Goal: Task Accomplishment & Management: Manage account settings

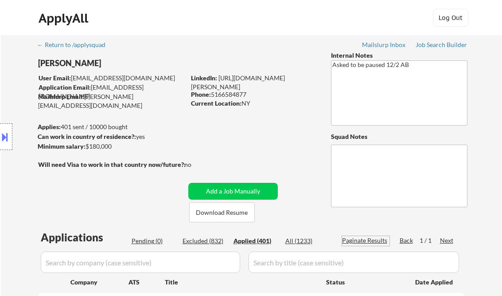
select select ""applied""
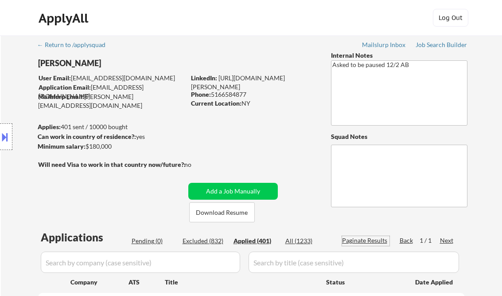
select select ""applied""
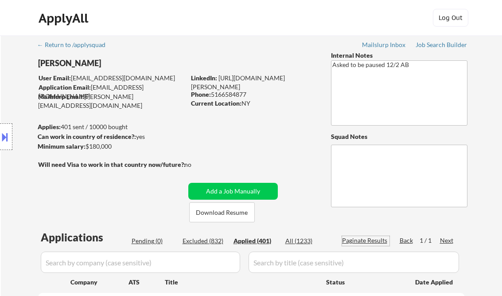
select select ""applied""
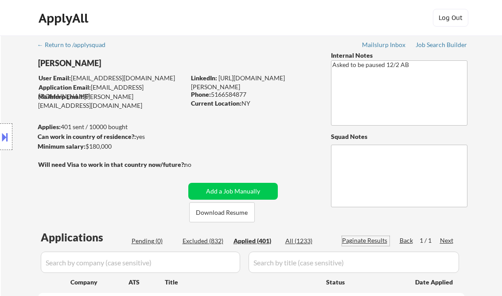
select select ""applied""
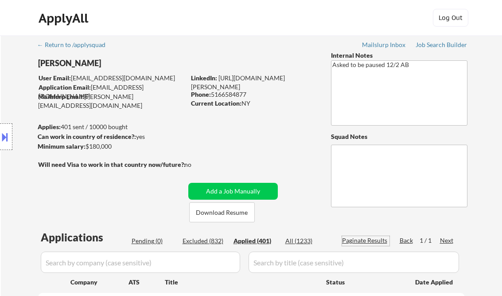
select select ""applied""
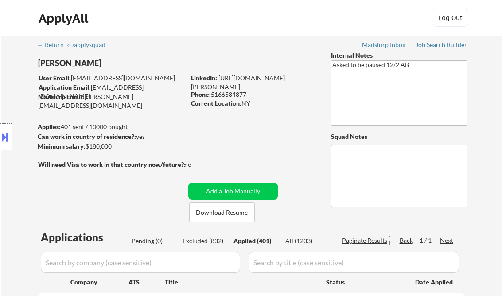
select select ""applied""
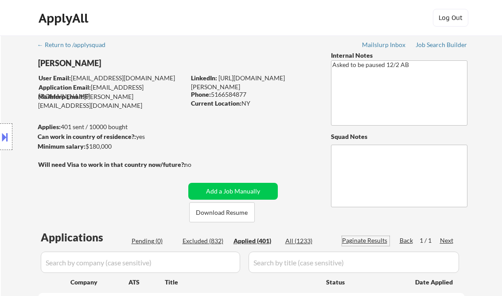
select select ""applied""
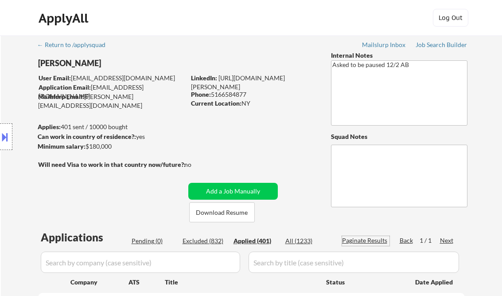
select select ""applied""
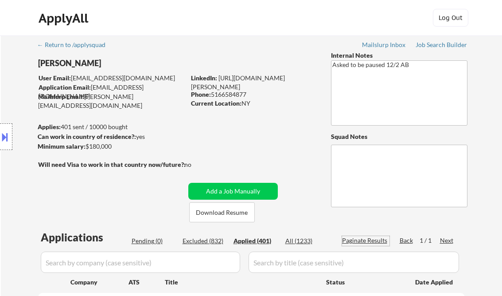
select select ""applied""
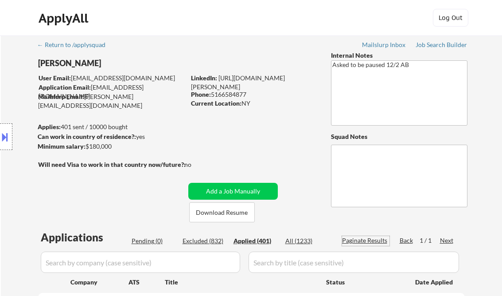
select select ""applied""
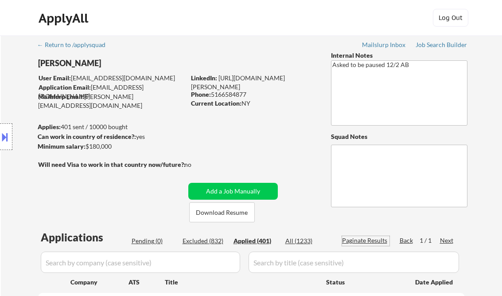
select select ""applied""
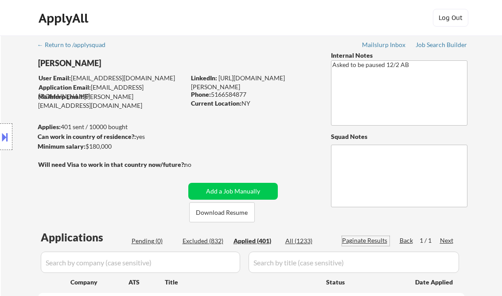
select select ""applied""
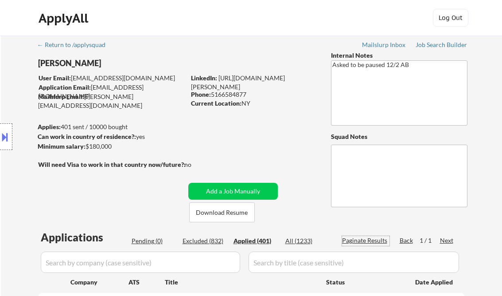
select select ""applied""
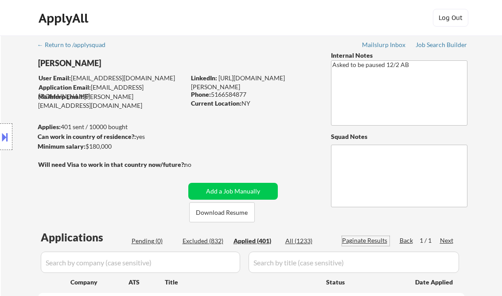
select select ""applied""
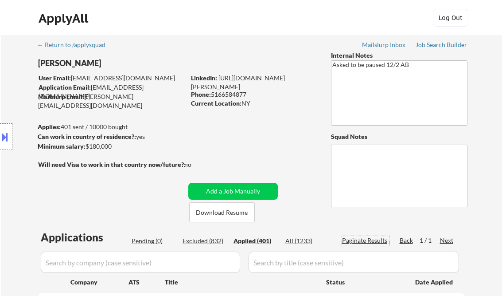
select select ""applied""
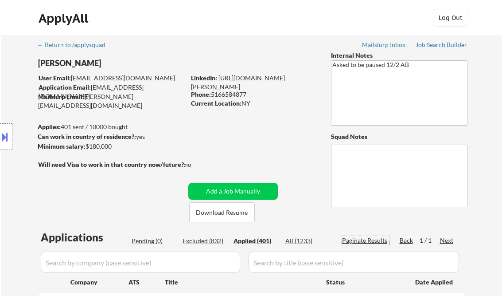
select select ""applied""
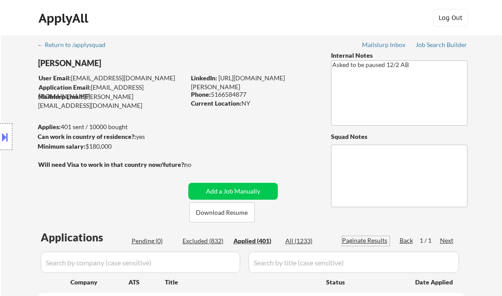
select select ""applied""
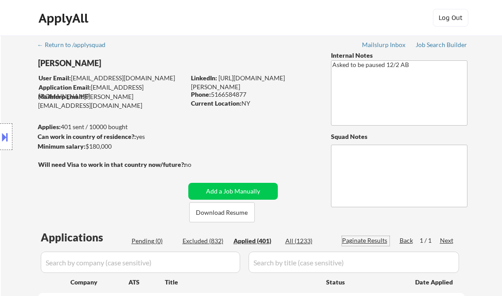
select select ""applied""
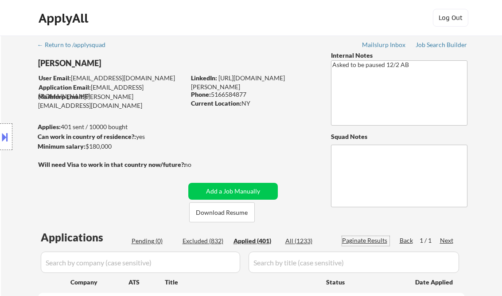
select select ""applied""
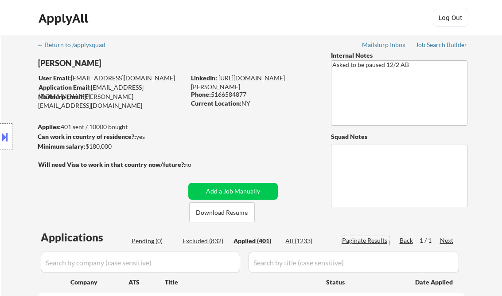
select select ""applied""
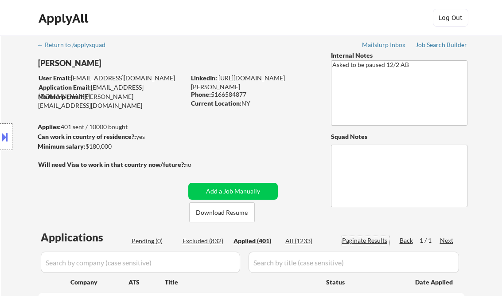
select select ""applied""
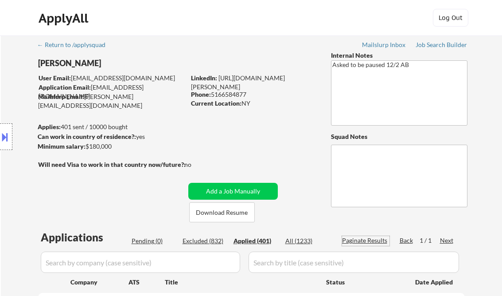
select select ""applied""
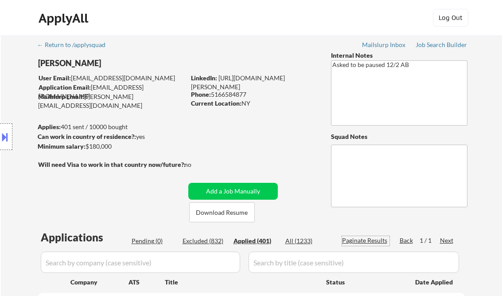
select select ""applied""
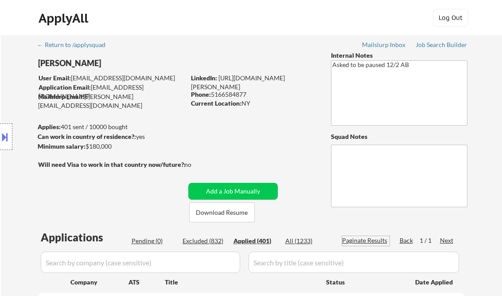
select select ""applied""
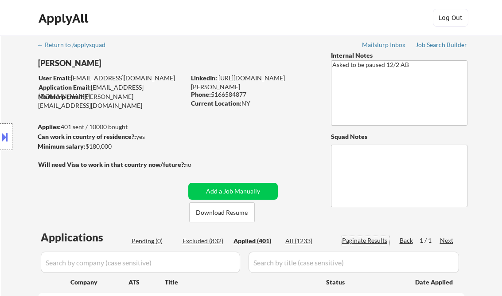
select select ""applied""
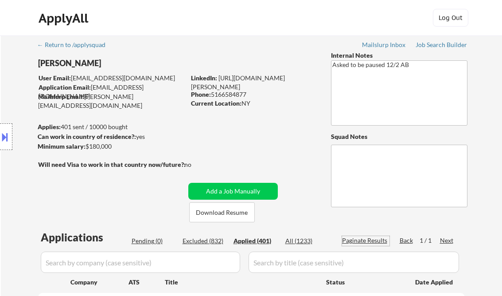
select select ""applied""
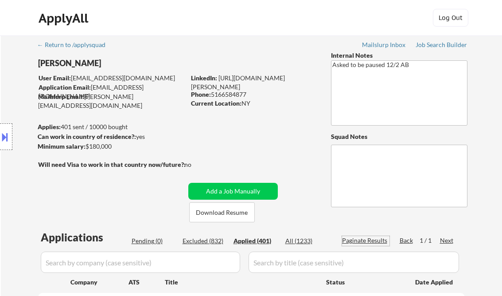
select select ""applied""
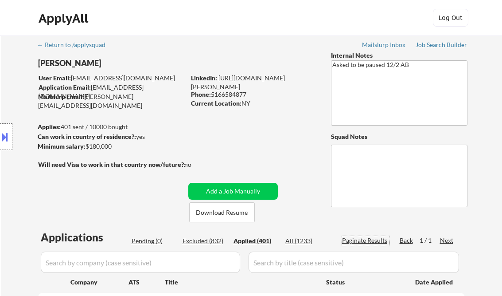
select select ""applied""
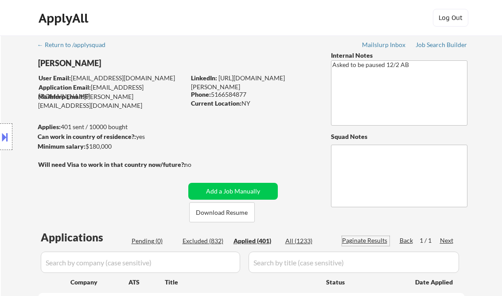
select select ""applied""
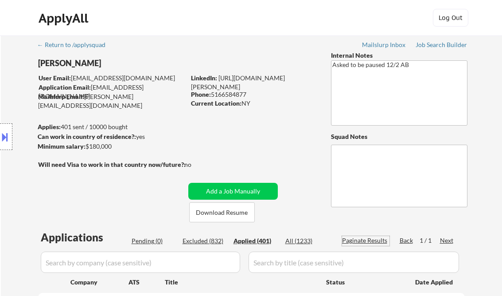
select select ""applied""
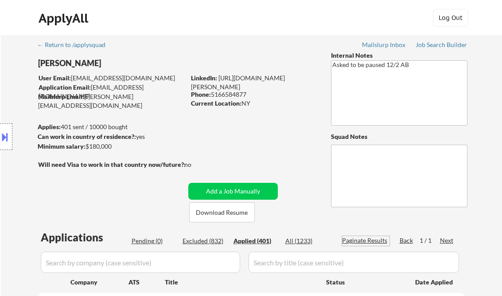
select select ""applied""
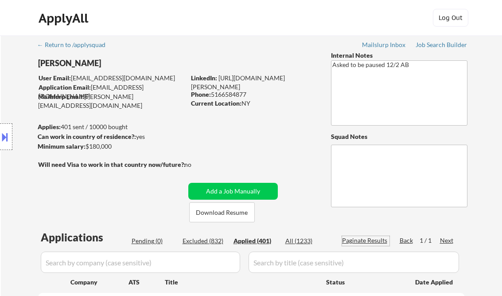
select select ""applied""
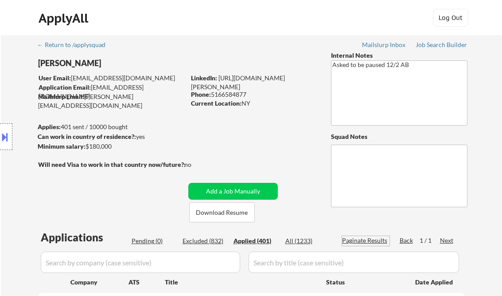
select select ""applied""
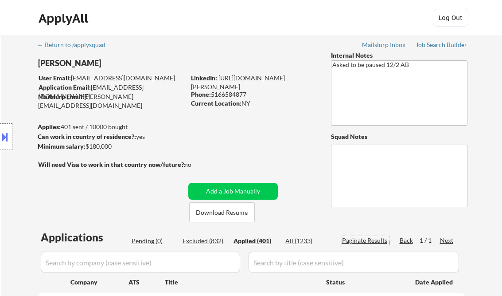
select select ""applied""
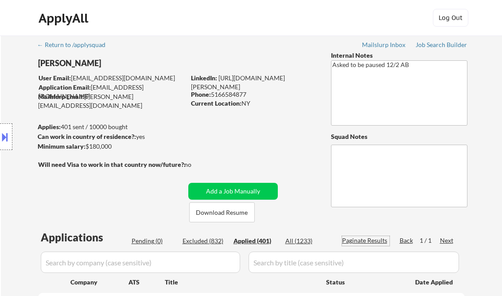
select select ""applied""
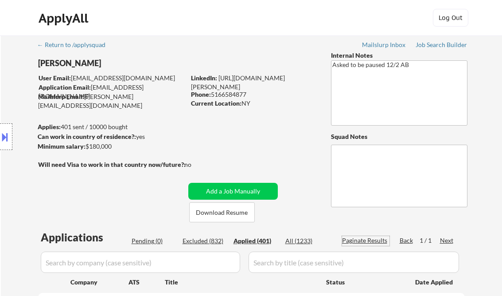
select select ""applied""
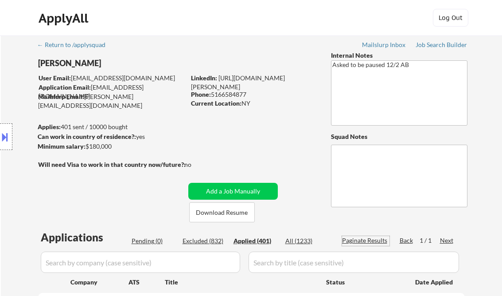
select select ""applied""
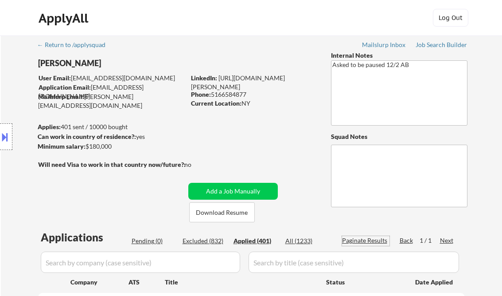
select select ""applied""
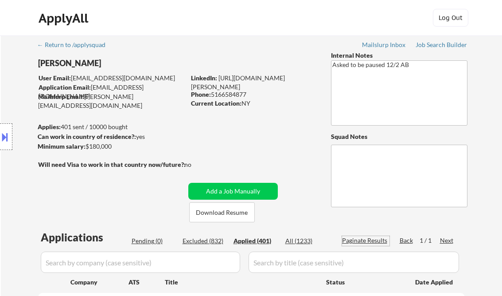
select select ""applied""
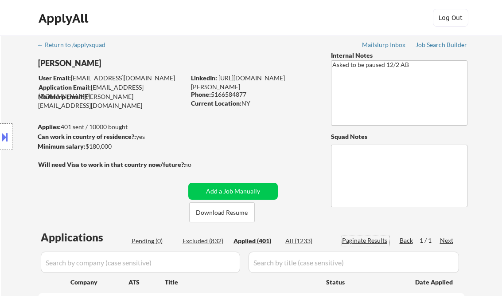
select select ""applied""
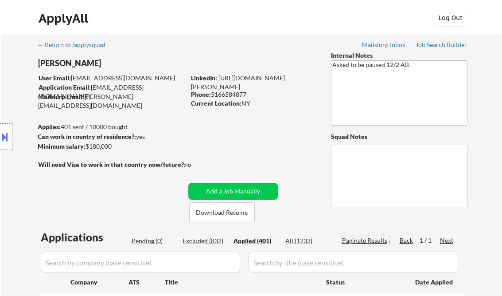
scroll to position [142, 0]
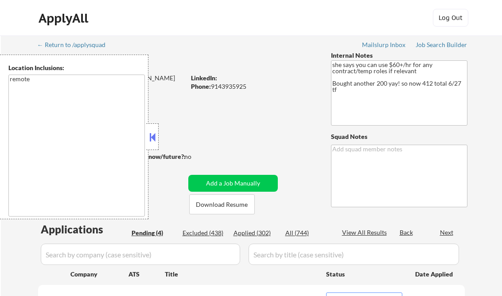
select select ""pending""
click at [153, 137] on button at bounding box center [153, 136] width 10 height 13
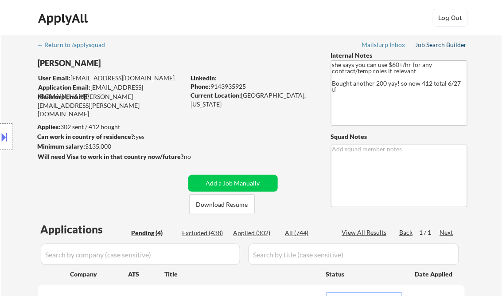
click at [432, 44] on div "Job Search Builder" at bounding box center [442, 45] width 52 height 6
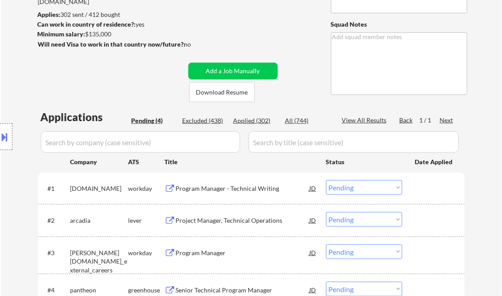
scroll to position [142, 0]
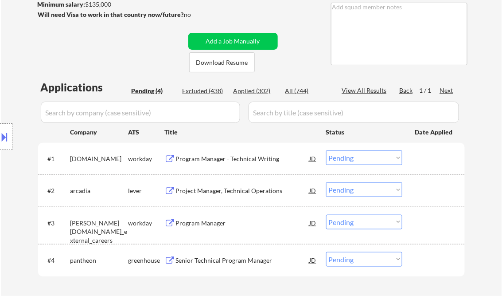
click at [218, 162] on div "Program Manager - Technical Writing" at bounding box center [243, 158] width 134 height 9
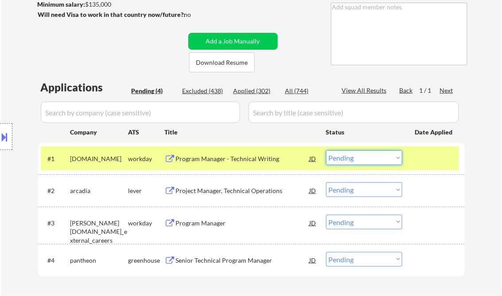
drag, startPoint x: 349, startPoint y: 160, endPoint x: 361, endPoint y: 163, distance: 12.4
click at [350, 160] on select "Choose an option... Pending Applied Excluded (Questions) Excluded (Expired) Exc…" at bounding box center [364, 157] width 76 height 15
click at [326, 150] on select "Choose an option... Pending Applied Excluded (Questions) Excluded (Expired) Exc…" at bounding box center [364, 157] width 76 height 15
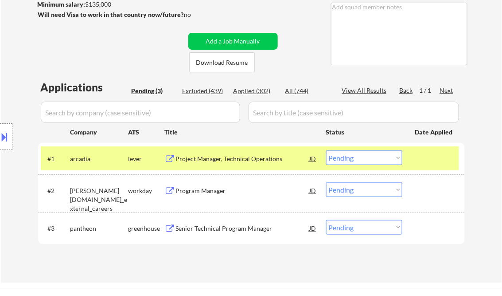
click at [215, 161] on div "Project Manager, Technical Operations" at bounding box center [243, 158] width 134 height 9
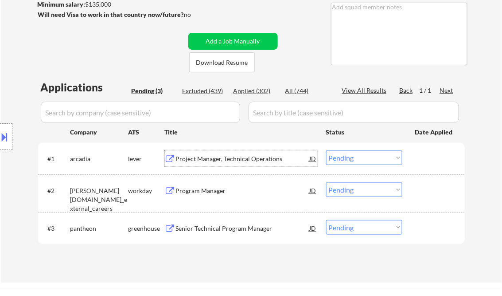
click at [340, 156] on select "Choose an option... Pending Applied Excluded (Questions) Excluded (Expired) Exc…" at bounding box center [364, 157] width 76 height 15
click at [326, 150] on select "Choose an option... Pending Applied Excluded (Questions) Excluded (Expired) Exc…" at bounding box center [364, 157] width 76 height 15
click at [201, 189] on div "Program Manager" at bounding box center [243, 190] width 134 height 9
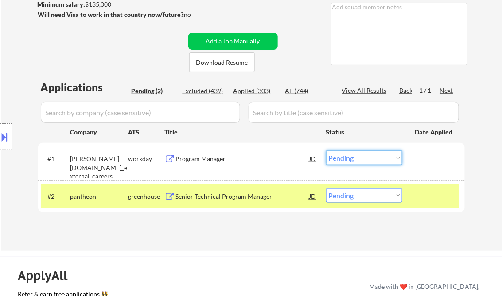
drag, startPoint x: 350, startPoint y: 157, endPoint x: 376, endPoint y: 165, distance: 27.8
click at [353, 158] on select "Choose an option... Pending Applied Excluded (Questions) Excluded (Expired) Exc…" at bounding box center [364, 157] width 76 height 15
click at [326, 150] on select "Choose an option... Pending Applied Excluded (Questions) Excluded (Expired) Exc…" at bounding box center [364, 157] width 76 height 15
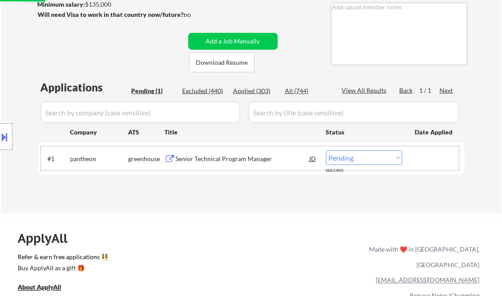
click at [220, 166] on div "#1 pantheon greenhouse Senior Technical Program Manager JD Choose an option... …" at bounding box center [250, 158] width 418 height 24
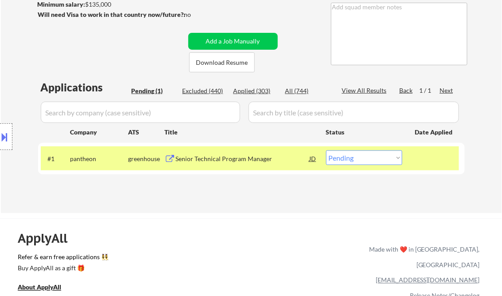
click at [233, 160] on div "Senior Technical Program Manager" at bounding box center [243, 158] width 134 height 9
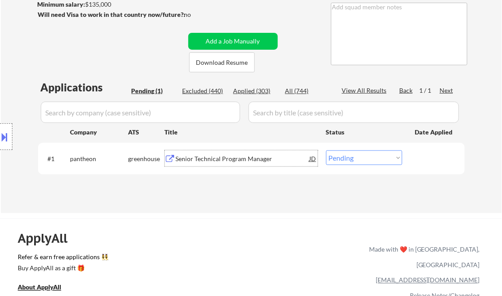
drag, startPoint x: 360, startPoint y: 159, endPoint x: 364, endPoint y: 166, distance: 8.1
click at [360, 159] on select "Choose an option... Pending Applied Excluded (Questions) Excluded (Expired) Exc…" at bounding box center [364, 157] width 76 height 15
select select ""applied""
click at [326, 150] on select "Choose an option... Pending Applied Excluded (Questions) Excluded (Expired) Exc…" at bounding box center [364, 157] width 76 height 15
click at [260, 195] on div "Applications Pending (1) Excluded (440) Applied (303) All (744) View All Result…" at bounding box center [251, 138] width 427 height 116
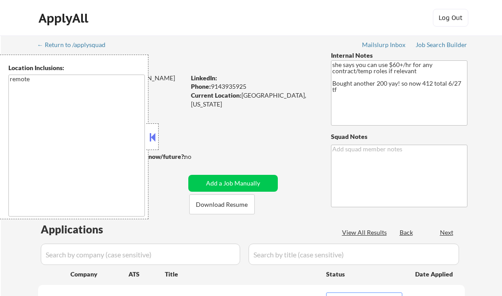
select select ""pending""
drag, startPoint x: 152, startPoint y: 137, endPoint x: 159, endPoint y: 145, distance: 11.4
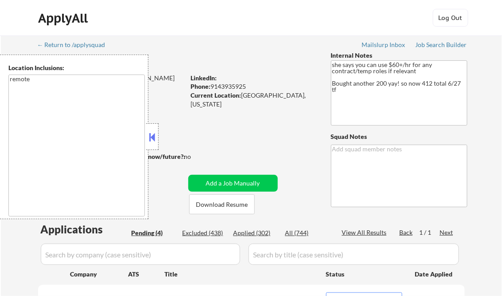
click at [152, 137] on button at bounding box center [153, 136] width 10 height 13
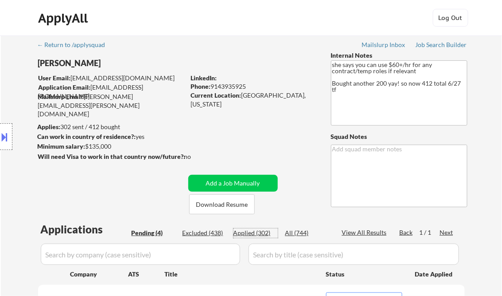
click at [257, 236] on div "Applied (302)" at bounding box center [256, 232] width 44 height 9
click at [358, 231] on div "View All Results" at bounding box center [365, 232] width 47 height 9
select select ""applied""
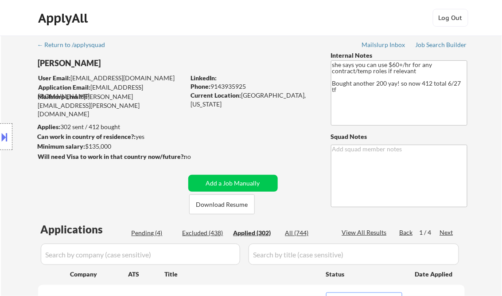
select select ""applied""
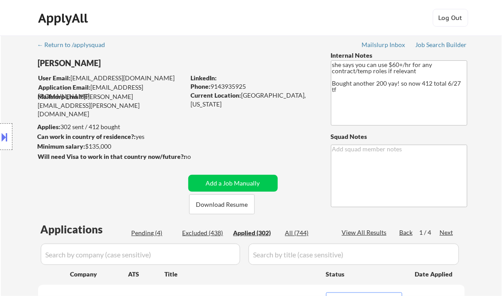
select select ""applied""
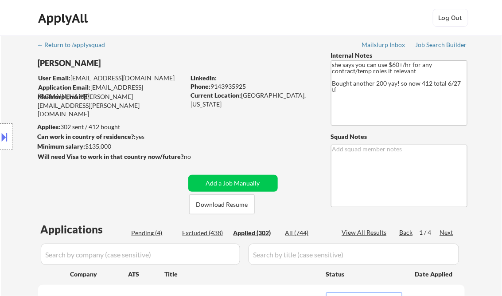
select select ""applied""
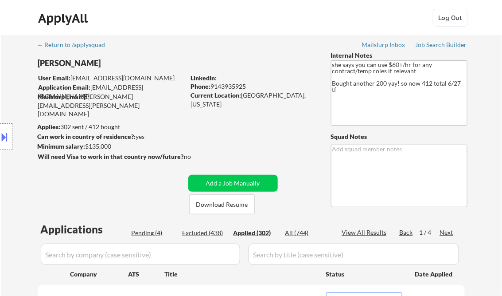
select select ""applied""
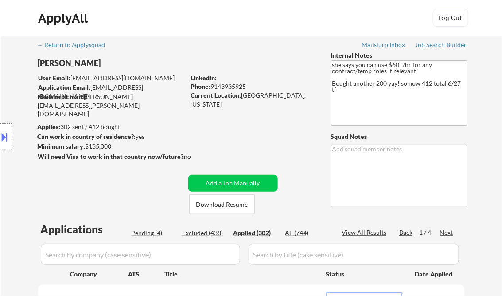
select select ""applied""
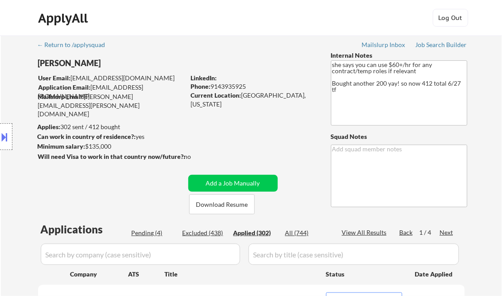
select select ""applied""
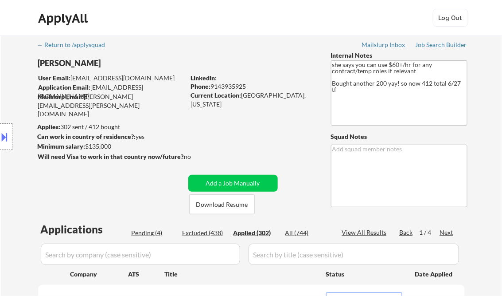
select select ""applied""
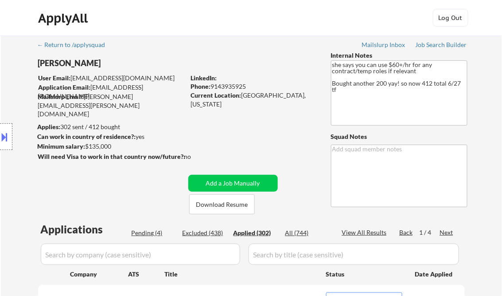
select select ""applied""
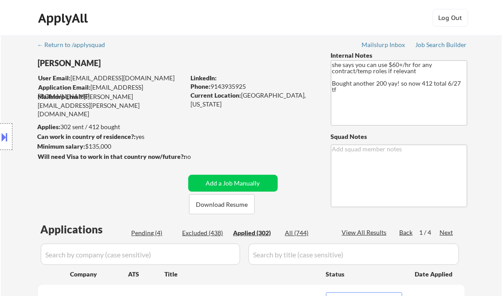
select select ""applied""
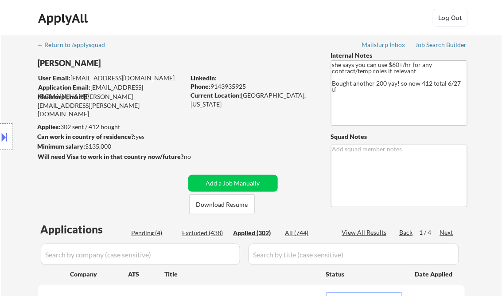
select select ""applied""
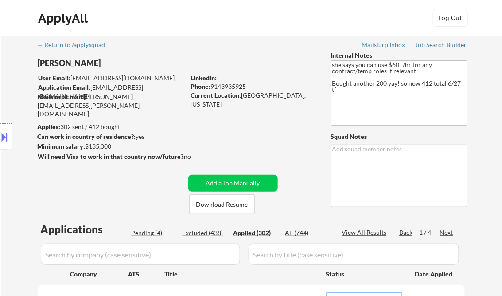
select select ""applied""
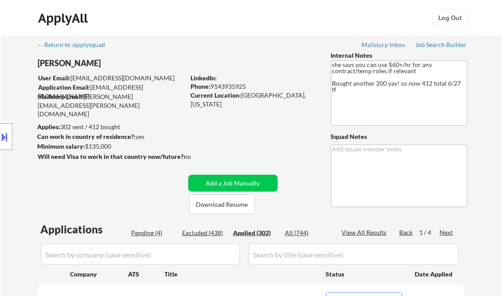
select select ""applied""
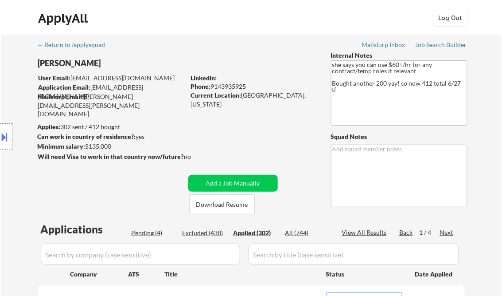
select select ""applied""
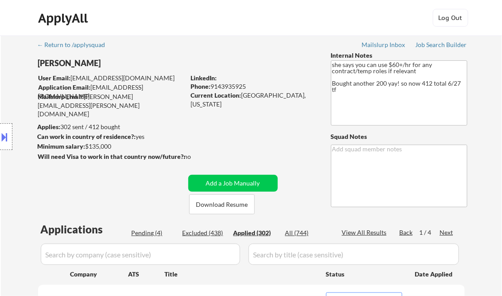
select select ""applied""
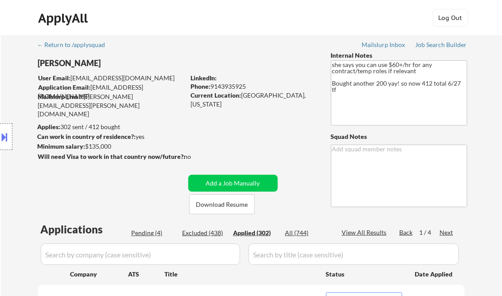
select select ""applied""
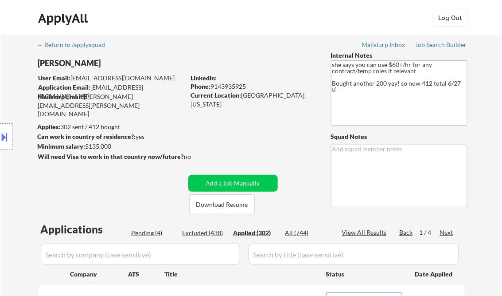
select select ""applied""
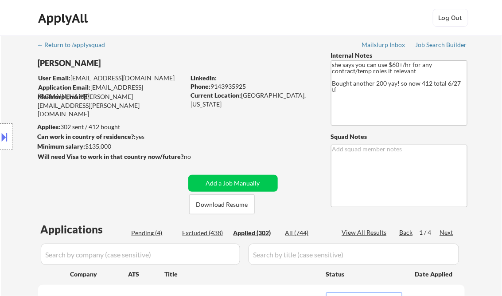
select select ""applied""
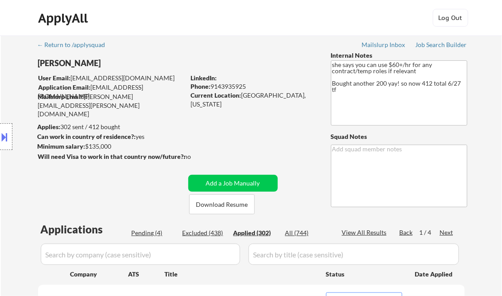
select select ""applied""
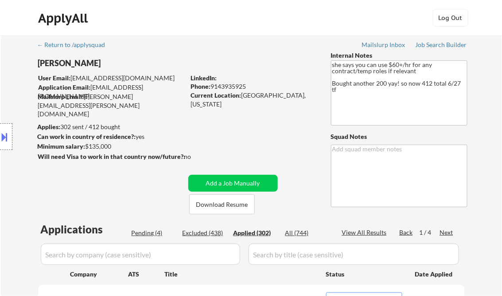
select select ""applied""
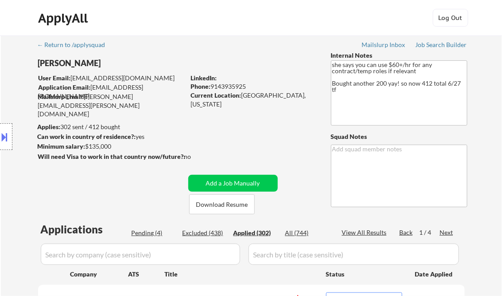
select select ""applied""
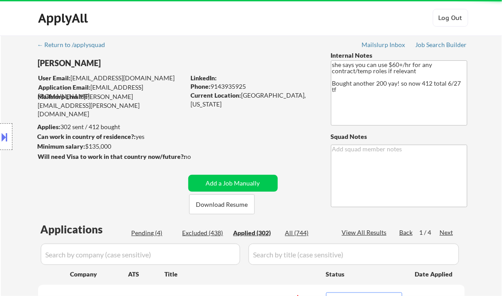
select select ""applied""
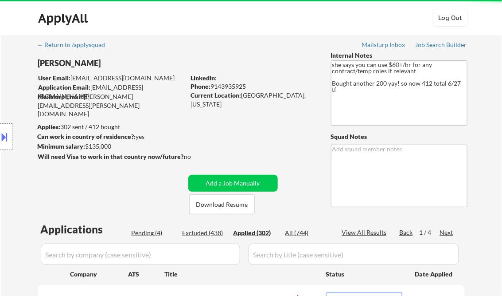
select select ""applied""
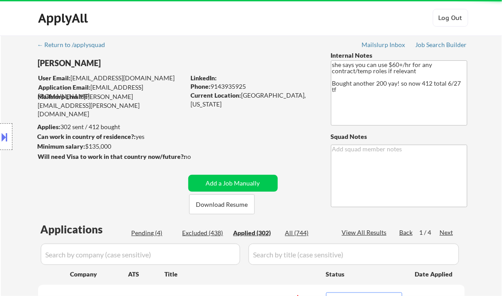
select select ""applied""
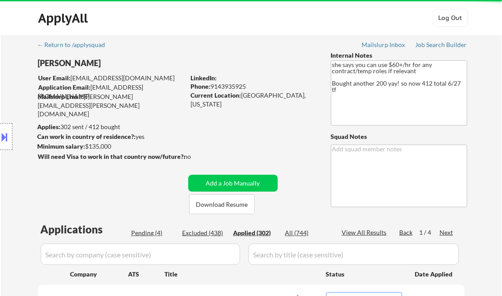
select select ""applied""
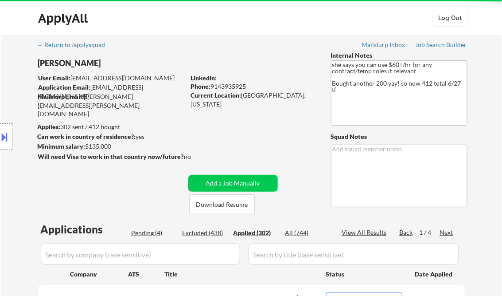
select select ""applied""
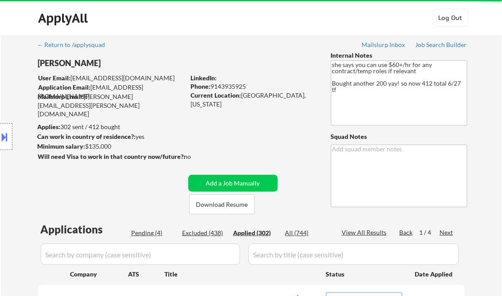
select select ""applied""
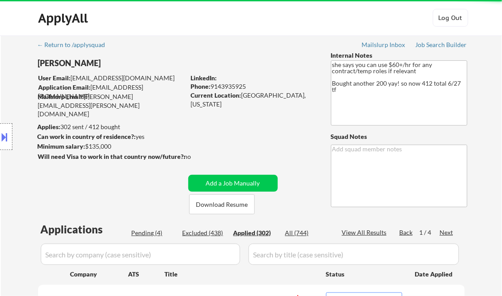
select select ""applied""
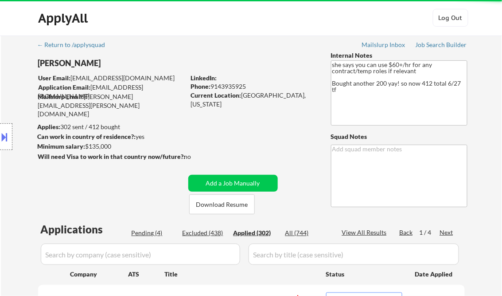
select select ""applied""
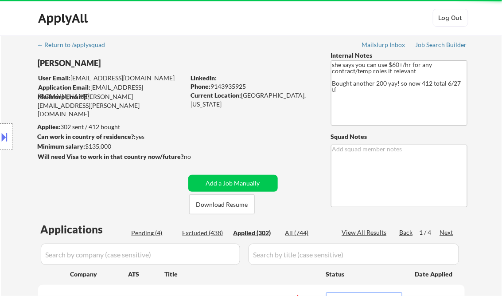
select select ""applied""
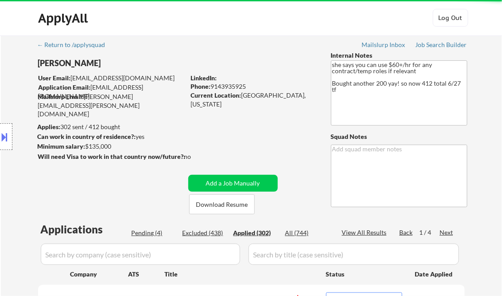
select select ""applied""
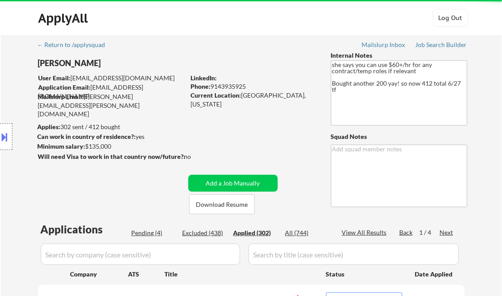
select select ""applied""
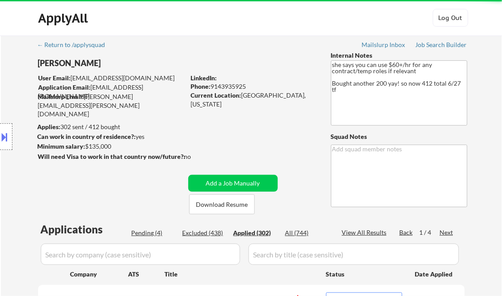
select select ""applied""
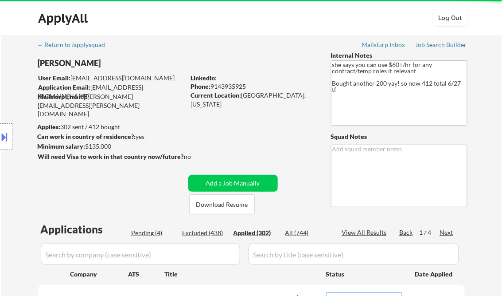
select select ""applied""
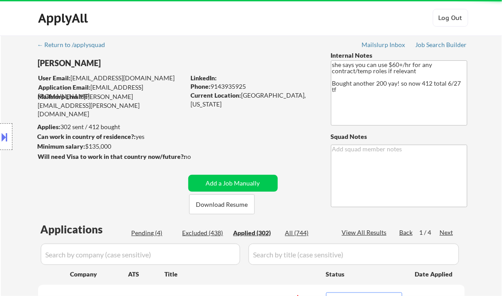
select select ""applied""
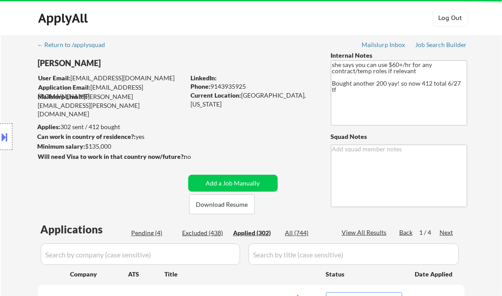
select select ""applied""
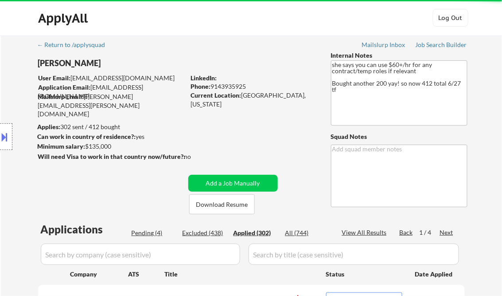
select select ""applied""
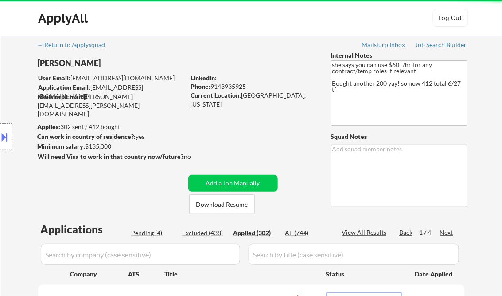
select select ""applied""
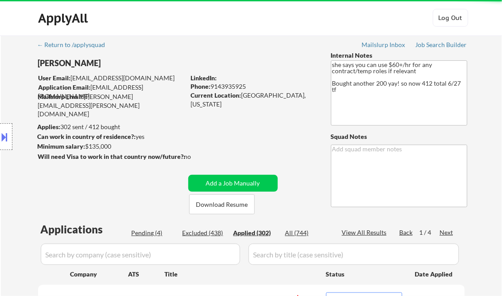
select select ""applied""
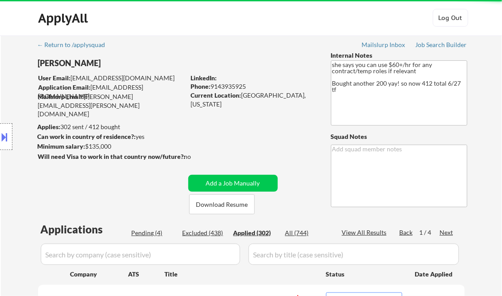
select select ""applied""
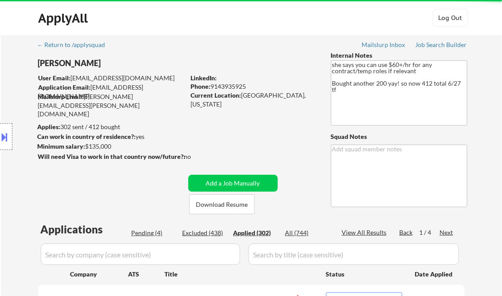
select select ""applied""
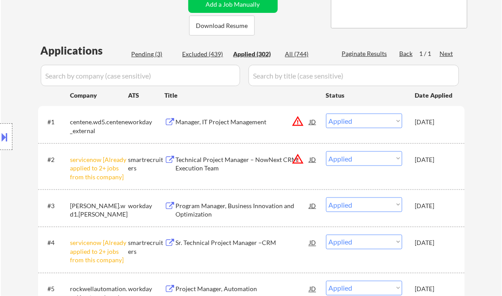
scroll to position [177, 0]
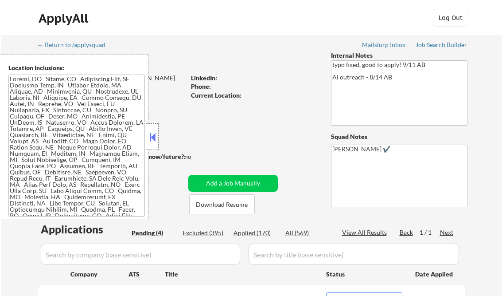
select select ""pending""
click at [152, 135] on button at bounding box center [153, 136] width 10 height 13
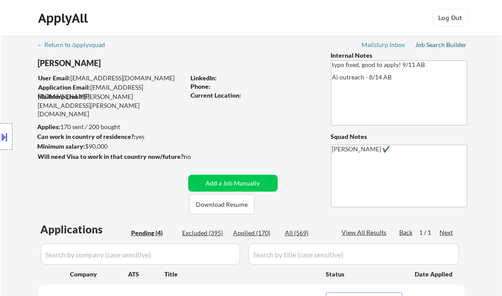
click at [431, 44] on div "Job Search Builder" at bounding box center [442, 45] width 52 height 6
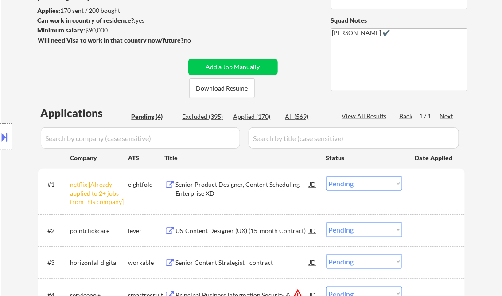
scroll to position [142, 0]
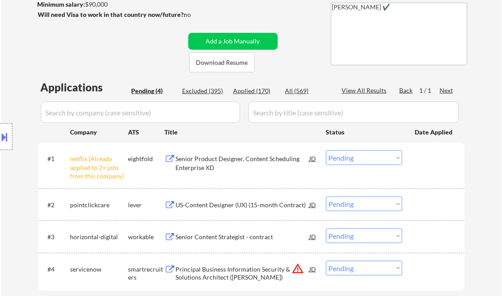
click at [358, 157] on select "Choose an option... Pending Applied Excluded (Questions) Excluded (Expired) Exc…" at bounding box center [364, 157] width 76 height 15
click at [326, 150] on select "Choose an option... Pending Applied Excluded (Questions) Excluded (Expired) Exc…" at bounding box center [364, 157] width 76 height 15
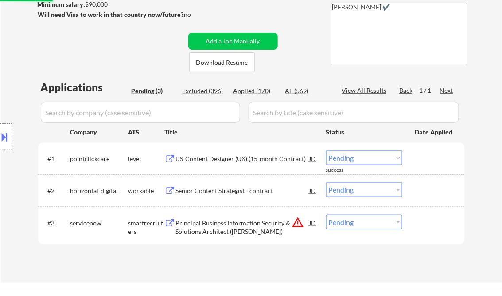
click at [208, 157] on div "US-Content Designer (UX) (15-month Contract)" at bounding box center [243, 158] width 134 height 9
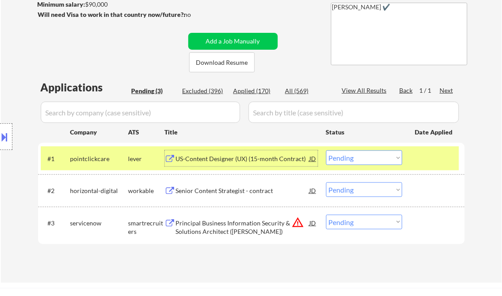
drag, startPoint x: 364, startPoint y: 157, endPoint x: 384, endPoint y: 161, distance: 21.3
click at [364, 157] on select "Choose an option... Pending Applied Excluded (Questions) Excluded (Expired) Exc…" at bounding box center [364, 157] width 76 height 15
click at [326, 150] on select "Choose an option... Pending Applied Excluded (Questions) Excluded (Expired) Exc…" at bounding box center [364, 157] width 76 height 15
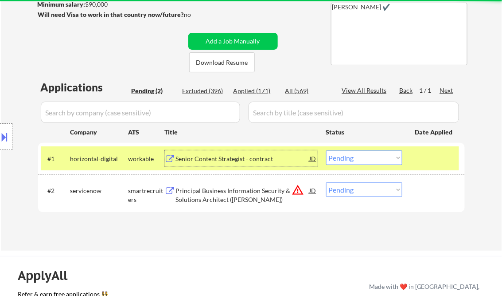
click at [235, 159] on div "Senior Content Strategist - contract" at bounding box center [243, 158] width 134 height 9
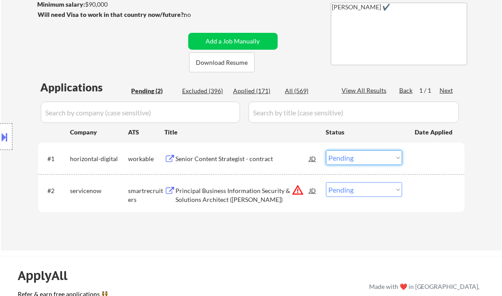
drag, startPoint x: 353, startPoint y: 160, endPoint x: 354, endPoint y: 166, distance: 5.8
click at [353, 160] on select "Choose an option... Pending Applied Excluded (Questions) Excluded (Expired) Exc…" at bounding box center [364, 157] width 76 height 15
click at [326, 150] on select "Choose an option... Pending Applied Excluded (Questions) Excluded (Expired) Exc…" at bounding box center [364, 157] width 76 height 15
click at [214, 195] on div "Principal Business Information Security & Solutions Architect (BISSA)" at bounding box center [243, 194] width 134 height 17
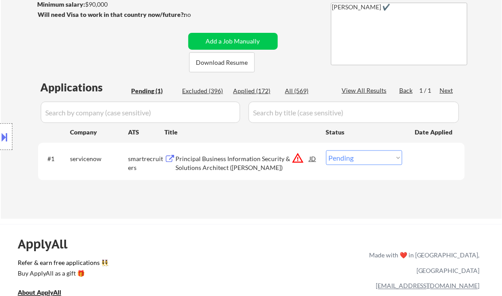
click at [359, 162] on select "Choose an option... Pending Applied Excluded (Questions) Excluded (Expired) Exc…" at bounding box center [364, 157] width 76 height 15
select select ""excluded__bad_match_""
click at [326, 150] on select "Choose an option... Pending Applied Excluded (Questions) Excluded (Expired) Exc…" at bounding box center [364, 157] width 76 height 15
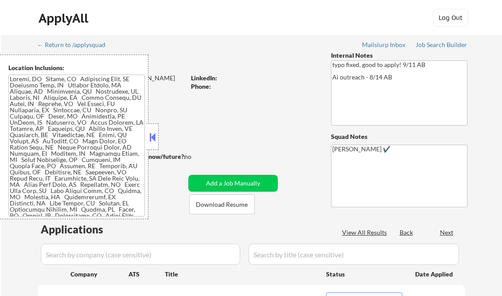
select select ""pending""
click at [153, 133] on button at bounding box center [153, 136] width 10 height 13
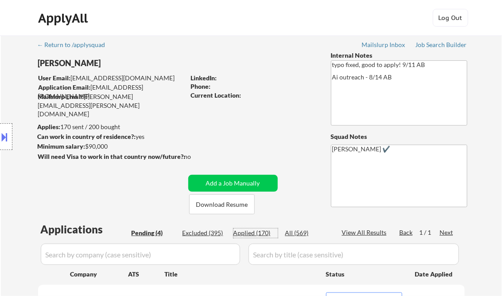
click at [257, 234] on div "Applied (170)" at bounding box center [256, 232] width 44 height 9
click at [363, 232] on div "View All Results" at bounding box center [365, 232] width 47 height 9
select select ""applied""
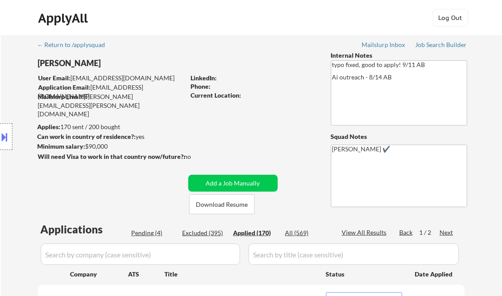
select select ""applied""
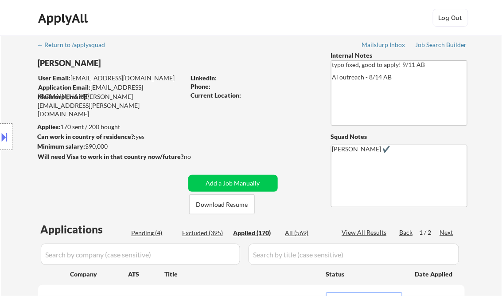
select select ""applied""
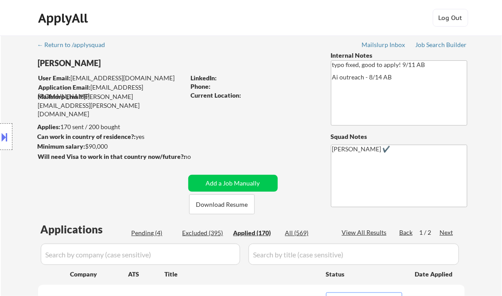
select select ""applied""
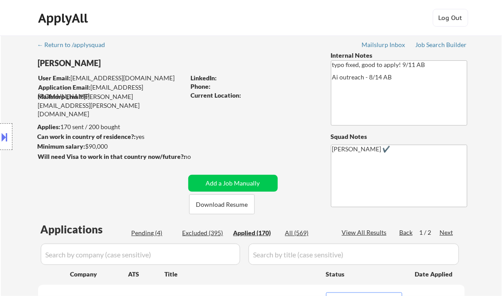
select select ""applied""
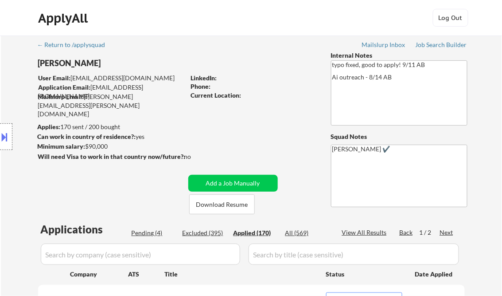
select select ""applied""
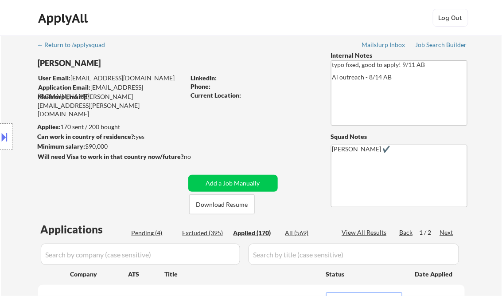
select select ""applied""
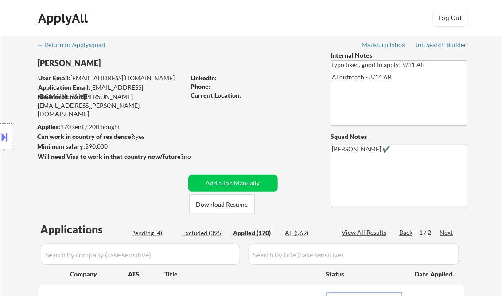
select select ""applied""
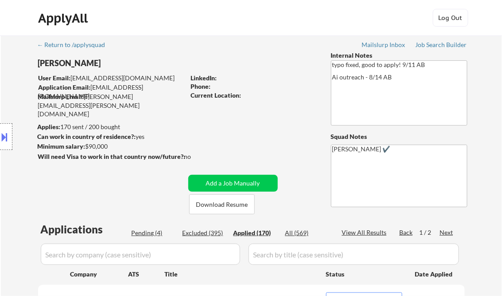
select select ""applied""
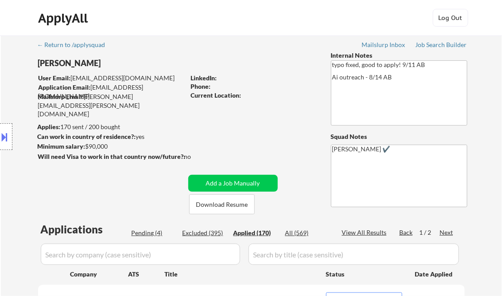
select select ""applied""
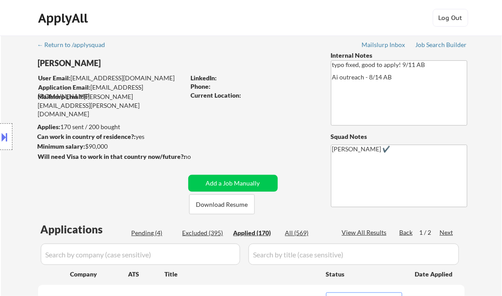
select select ""applied""
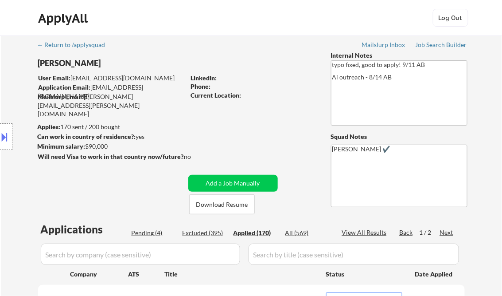
select select ""applied""
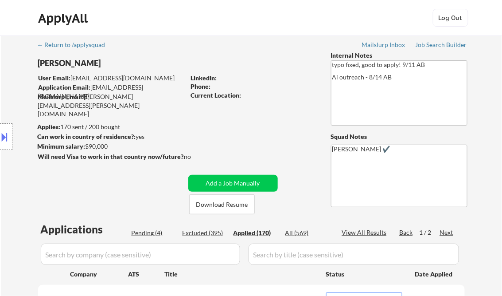
select select ""applied""
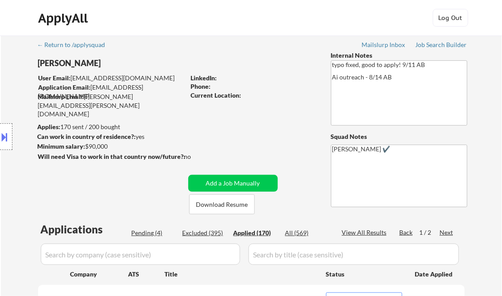
select select ""applied""
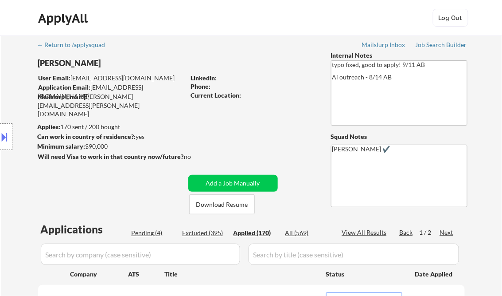
select select ""applied""
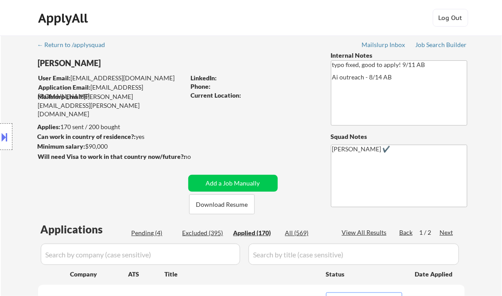
select select ""applied""
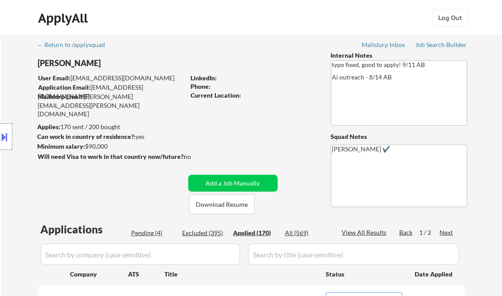
select select ""applied""
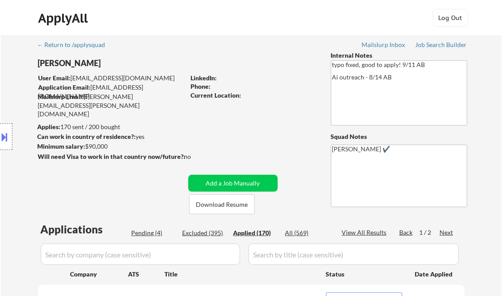
select select ""applied""
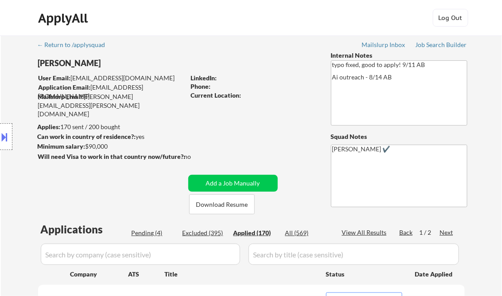
select select ""applied""
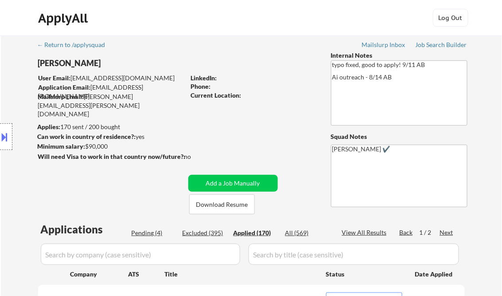
select select ""applied""
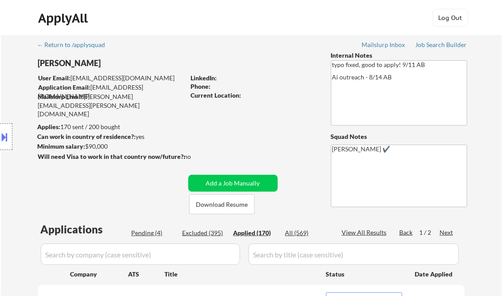
select select ""applied""
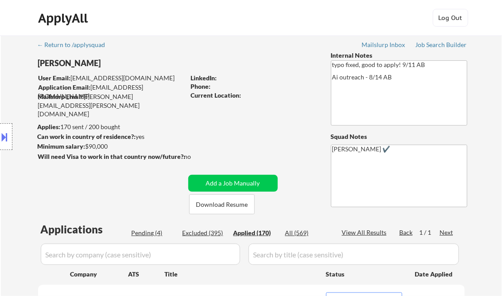
select select ""applied""
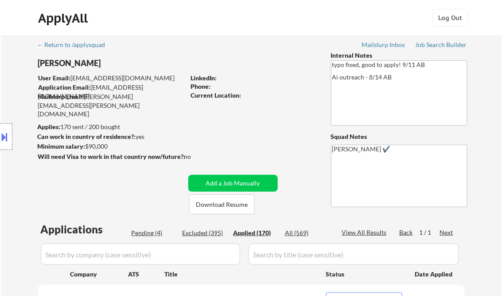
select select ""applied""
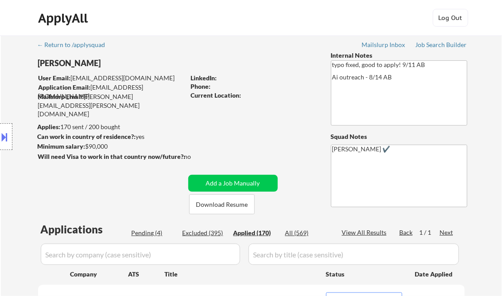
select select ""applied""
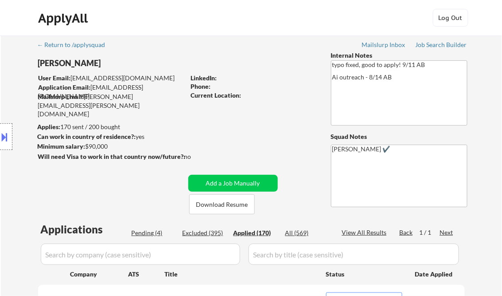
select select ""applied""
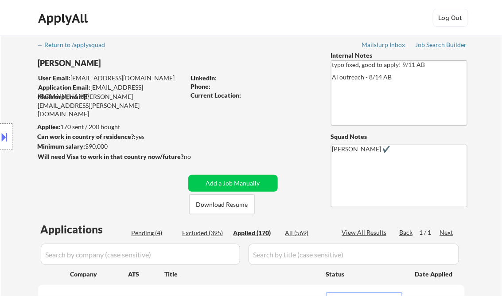
select select ""applied""
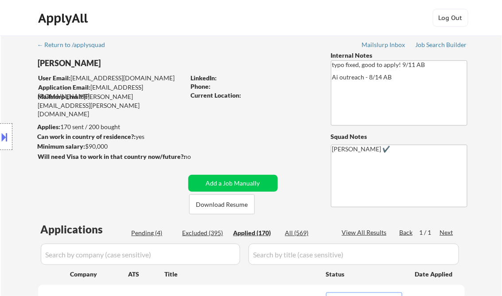
select select ""applied""
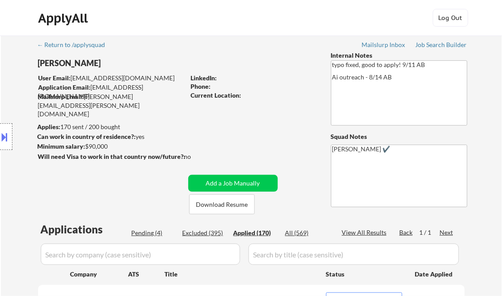
select select ""applied""
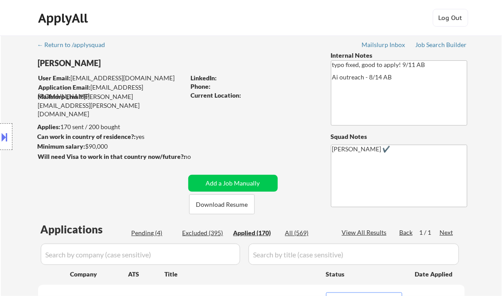
select select ""applied""
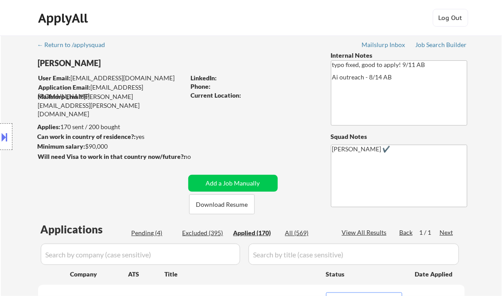
select select ""applied""
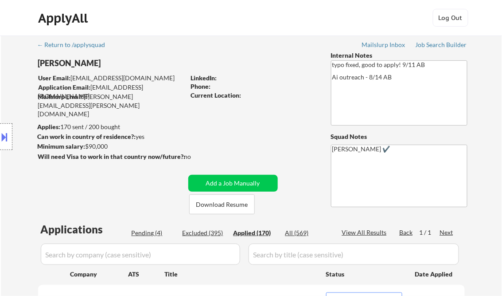
select select ""applied""
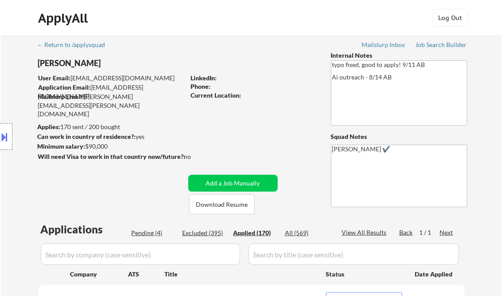
select select ""applied""
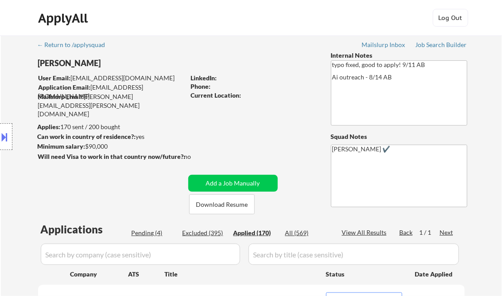
select select ""applied""
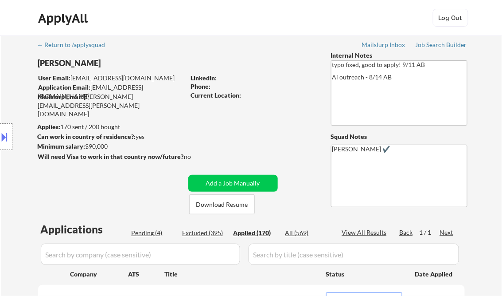
select select ""applied""
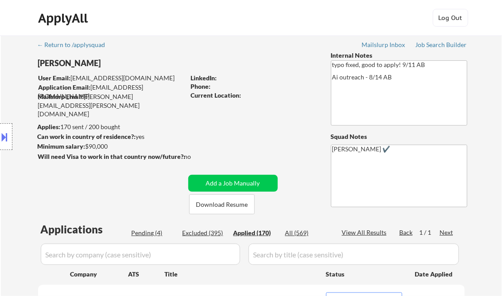
select select ""applied""
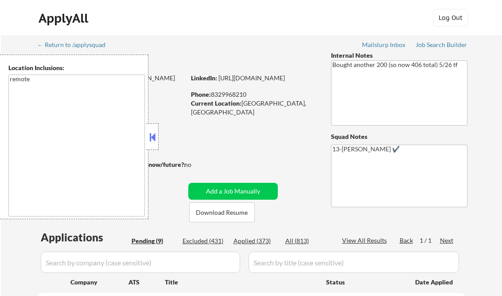
select select ""pending""
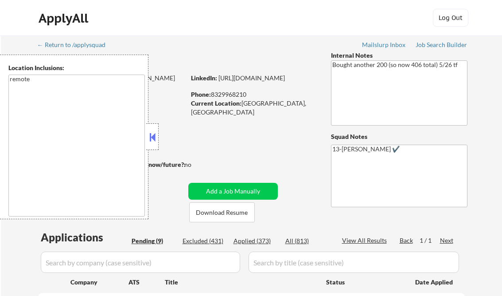
select select ""pending""
click at [155, 143] on button at bounding box center [153, 136] width 10 height 13
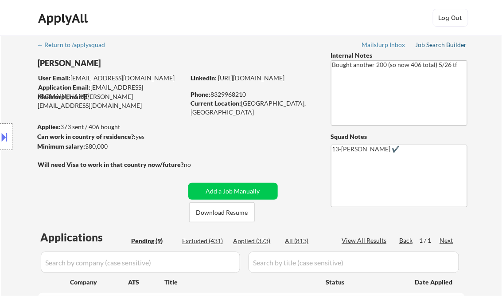
click at [428, 46] on div "Job Search Builder" at bounding box center [442, 45] width 52 height 6
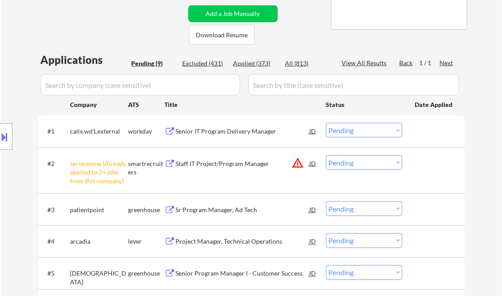
scroll to position [142, 0]
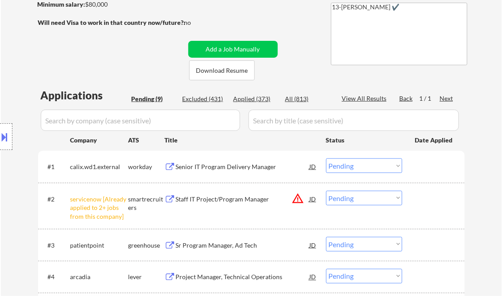
click at [227, 168] on div "Senior IT Program Delivery Manager" at bounding box center [243, 166] width 134 height 9
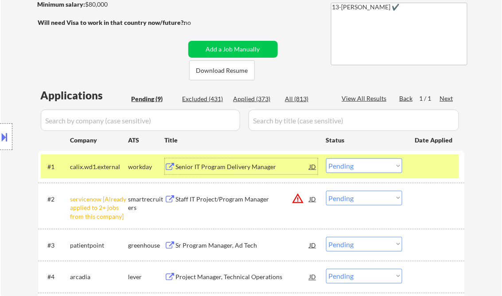
drag, startPoint x: 360, startPoint y: 166, endPoint x: 367, endPoint y: 172, distance: 9.8
click at [360, 167] on select "Choose an option... Pending Applied Excluded (Questions) Excluded (Expired) Exc…" at bounding box center [364, 165] width 76 height 15
click at [326, 158] on select "Choose an option... Pending Applied Excluded (Questions) Excluded (Expired) Exc…" at bounding box center [364, 165] width 76 height 15
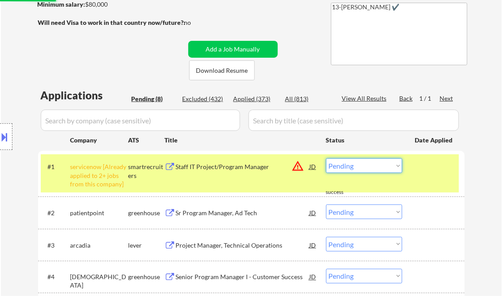
drag, startPoint x: 353, startPoint y: 171, endPoint x: 358, endPoint y: 173, distance: 4.8
click at [353, 171] on select "Choose an option... Pending Applied Excluded (Questions) Excluded (Expired) Exc…" at bounding box center [364, 165] width 76 height 15
click at [326, 158] on select "Choose an option... Pending Applied Excluded (Questions) Excluded (Expired) Exc…" at bounding box center [364, 165] width 76 height 15
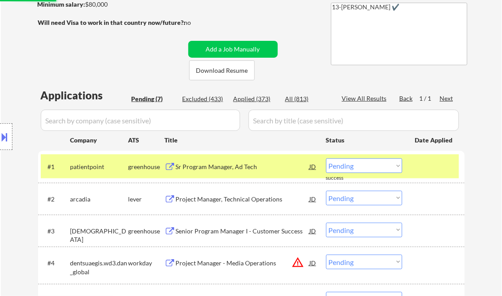
click at [225, 164] on div "Sr Program Manager, Ad Tech" at bounding box center [243, 166] width 134 height 9
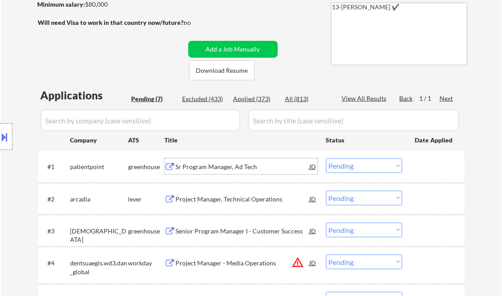
click at [357, 168] on select "Choose an option... Pending Applied Excluded (Questions) Excluded (Expired) Exc…" at bounding box center [364, 165] width 76 height 15
click at [326, 158] on select "Choose an option... Pending Applied Excluded (Questions) Excluded (Expired) Exc…" at bounding box center [364, 165] width 76 height 15
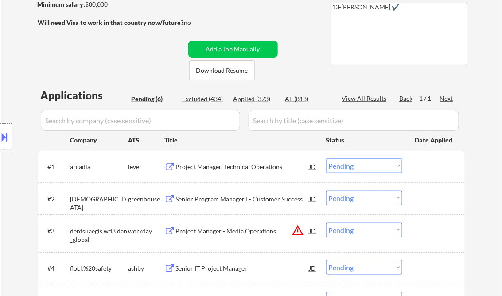
click at [227, 169] on div "Project Manager, Technical Operations" at bounding box center [243, 166] width 134 height 9
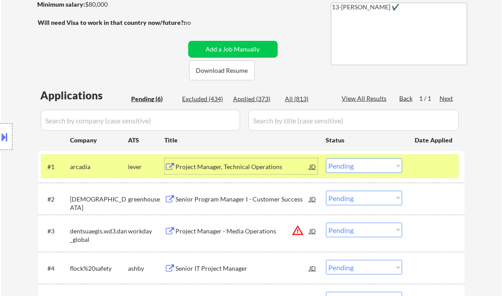
drag, startPoint x: 348, startPoint y: 164, endPoint x: 355, endPoint y: 168, distance: 6.9
click at [348, 164] on select "Choose an option... Pending Applied Excluded (Questions) Excluded (Expired) Exc…" at bounding box center [364, 165] width 76 height 15
click at [326, 158] on select "Choose an option... Pending Applied Excluded (Questions) Excluded (Expired) Exc…" at bounding box center [364, 165] width 76 height 15
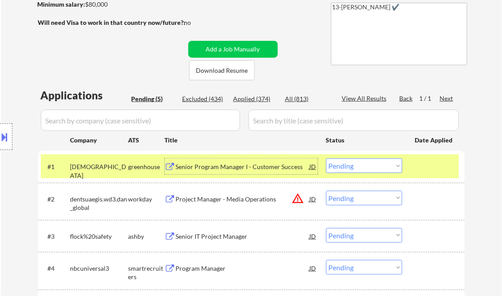
click at [206, 168] on div "Senior Program Manager I - Customer Success" at bounding box center [243, 166] width 134 height 9
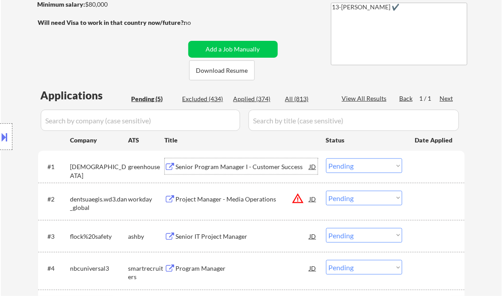
click at [345, 165] on select "Choose an option... Pending Applied Excluded (Questions) Excluded (Expired) Exc…" at bounding box center [364, 165] width 76 height 15
click at [326, 158] on select "Choose an option... Pending Applied Excluded (Questions) Excluded (Expired) Exc…" at bounding box center [364, 165] width 76 height 15
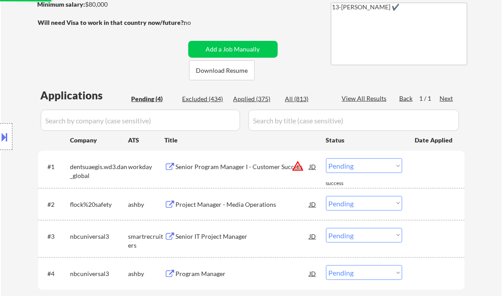
click at [237, 167] on div "Senior Program Manager I - Customer Success" at bounding box center [243, 166] width 134 height 9
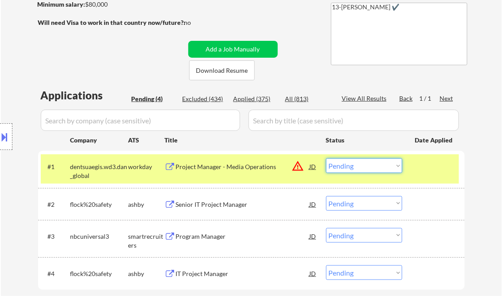
click at [352, 169] on select "Choose an option... Pending Applied Excluded (Questions) Excluded (Expired) Exc…" at bounding box center [364, 165] width 76 height 15
click at [326, 158] on select "Choose an option... Pending Applied Excluded (Questions) Excluded (Expired) Exc…" at bounding box center [364, 165] width 76 height 15
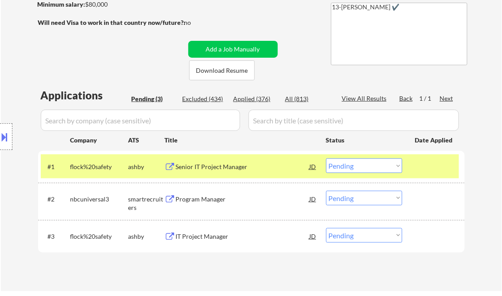
click at [199, 170] on div "Senior IT Project Manager" at bounding box center [243, 166] width 134 height 9
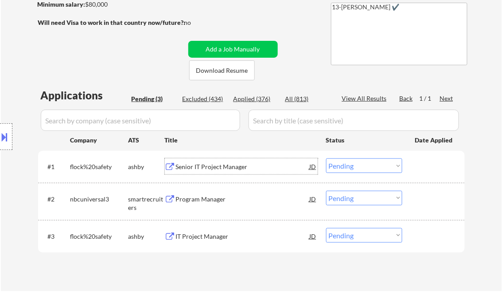
drag, startPoint x: 345, startPoint y: 167, endPoint x: 350, endPoint y: 167, distance: 4.9
click at [346, 167] on select "Choose an option... Pending Applied Excluded (Questions) Excluded (Expired) Exc…" at bounding box center [364, 165] width 76 height 15
click at [326, 158] on select "Choose an option... Pending Applied Excluded (Questions) Excluded (Expired) Exc…" at bounding box center [364, 165] width 76 height 15
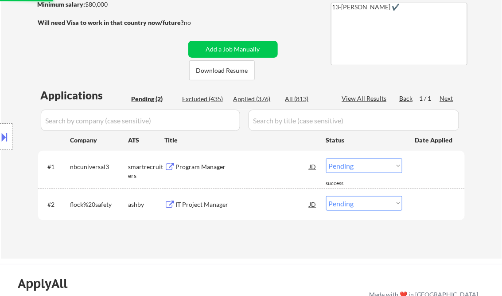
click at [210, 171] on div "Program Manager" at bounding box center [243, 166] width 134 height 9
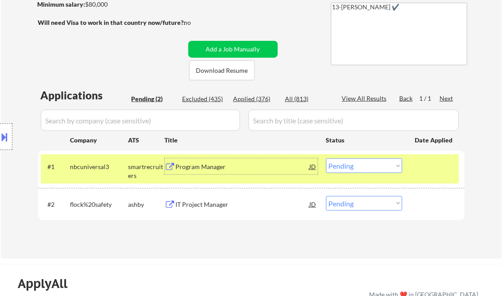
click at [9, 136] on button at bounding box center [5, 136] width 10 height 15
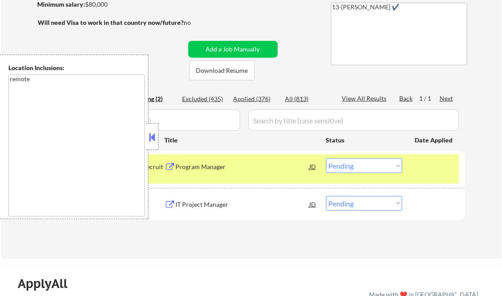
click at [152, 137] on button at bounding box center [153, 136] width 10 height 13
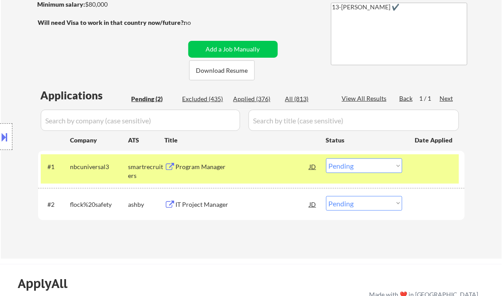
click at [356, 164] on select "Choose an option... Pending Applied Excluded (Questions) Excluded (Expired) Exc…" at bounding box center [364, 165] width 76 height 15
click at [326, 158] on select "Choose an option... Pending Applied Excluded (Questions) Excluded (Expired) Exc…" at bounding box center [364, 165] width 76 height 15
click at [218, 205] on div "IT Project Manager" at bounding box center [243, 204] width 134 height 9
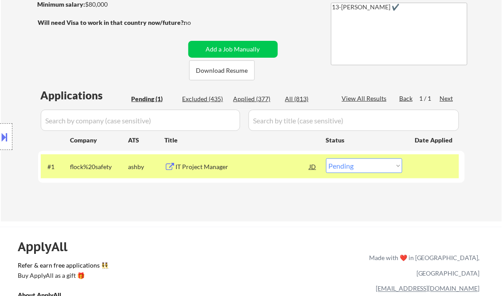
drag, startPoint x: 359, startPoint y: 166, endPoint x: 360, endPoint y: 172, distance: 6.8
click at [359, 168] on select "Choose an option... Pending Applied Excluded (Questions) Excluded (Expired) Exc…" at bounding box center [364, 165] width 76 height 15
select select ""excluded__expired_""
click at [326, 158] on select "Choose an option... Pending Applied Excluded (Questions) Excluded (Expired) Exc…" at bounding box center [364, 165] width 76 height 15
click at [248, 203] on div "Applications Pending (1) Excluded (435) Applied (377) All (813) View All Result…" at bounding box center [251, 146] width 427 height 116
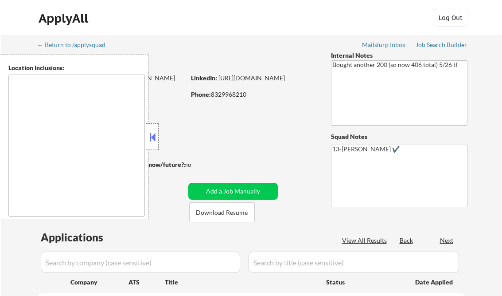
select select ""pending""
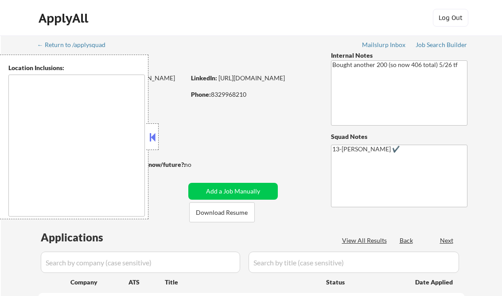
select select ""pending""
type textarea "remote"
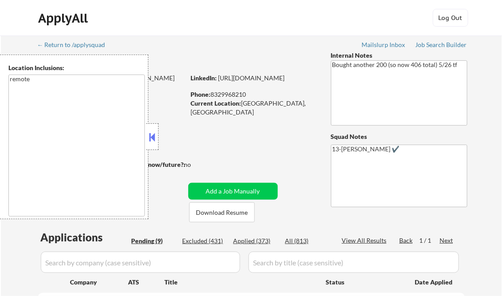
click at [154, 135] on button at bounding box center [153, 136] width 10 height 13
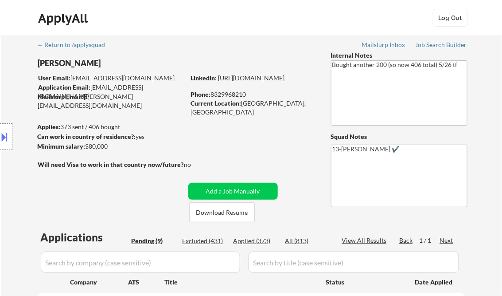
click at [259, 241] on div "Applied (373)" at bounding box center [256, 240] width 44 height 9
click at [359, 239] on div "View All Results" at bounding box center [365, 240] width 47 height 9
select select ""applied""
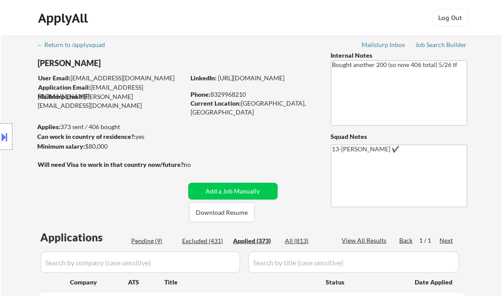
select select ""applied""
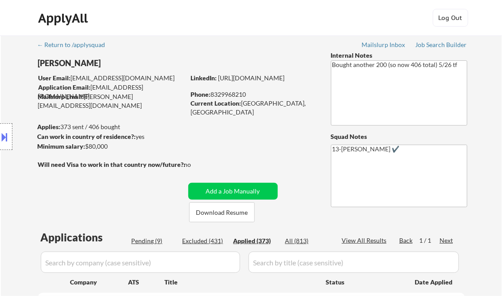
select select ""applied""
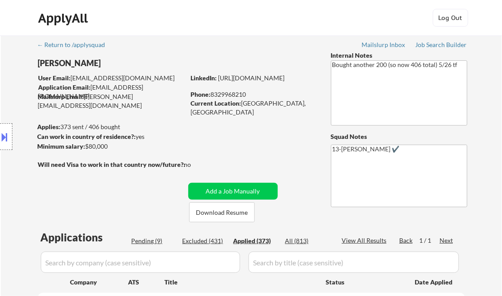
select select ""applied""
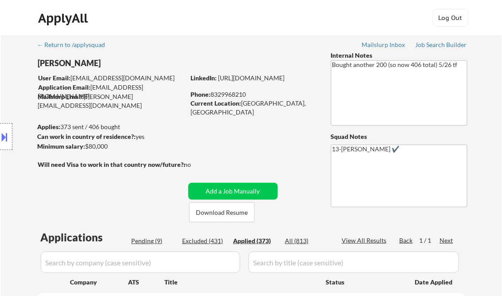
select select ""applied""
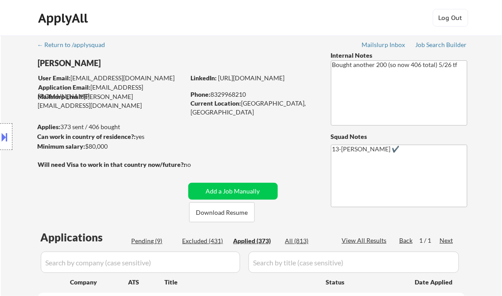
select select ""applied""
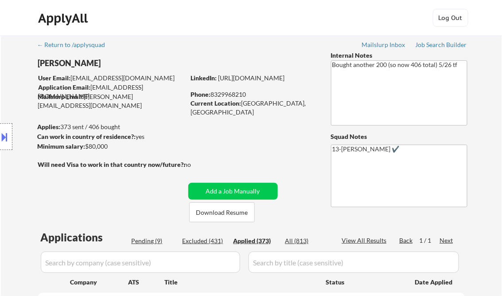
select select ""applied""
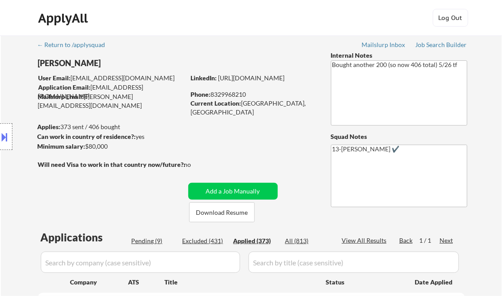
select select ""applied""
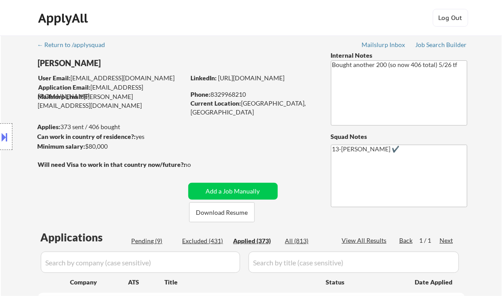
select select ""applied""
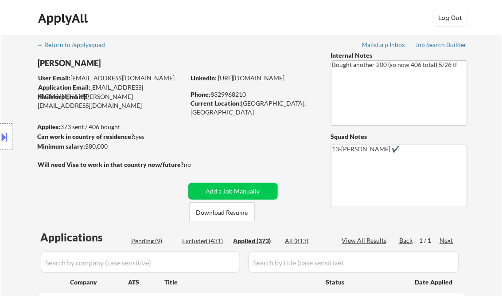
select select ""applied""
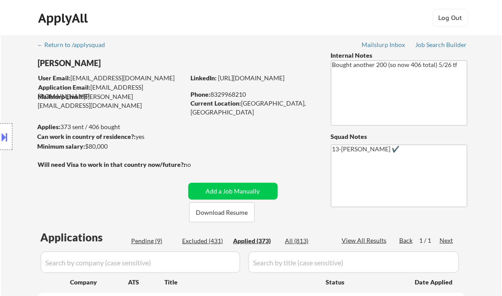
select select ""applied""
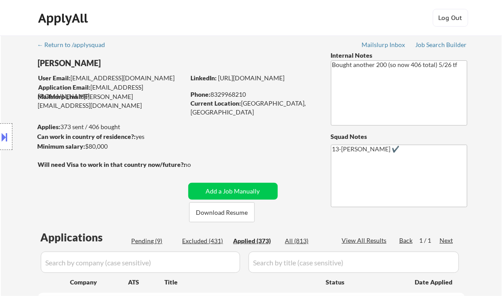
select select ""applied""
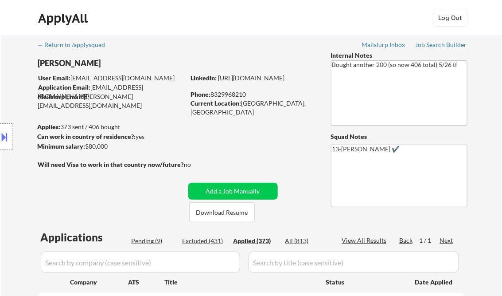
select select ""applied""
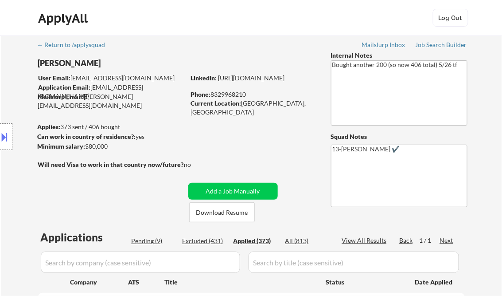
select select ""applied""
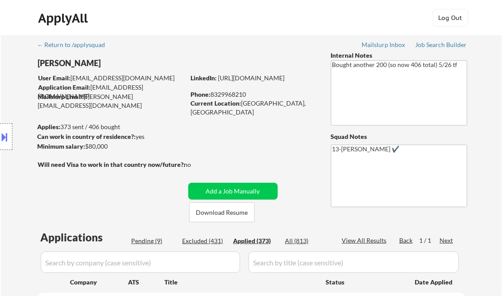
select select ""applied""
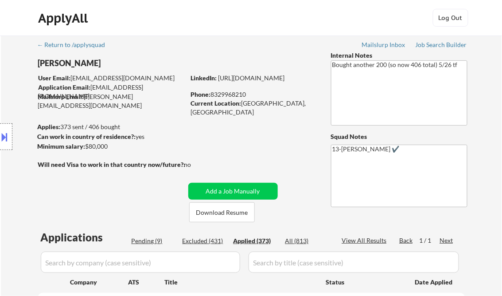
select select ""applied""
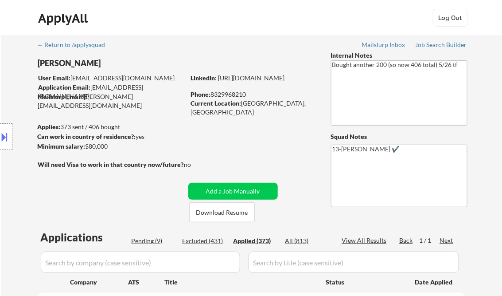
select select ""applied""
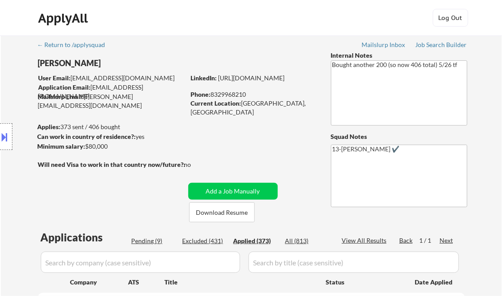
select select ""applied""
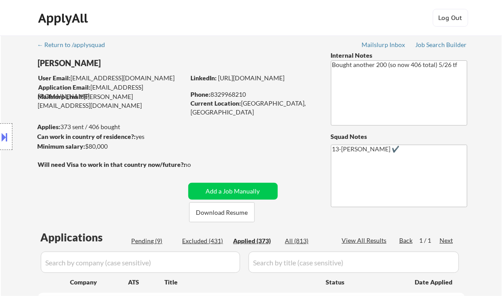
select select ""applied""
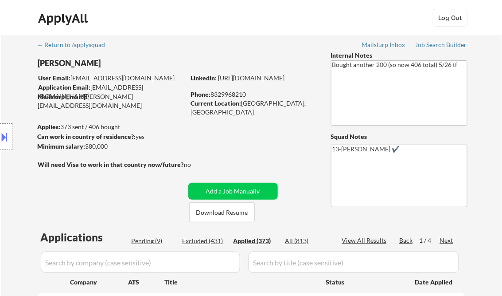
select select ""applied""
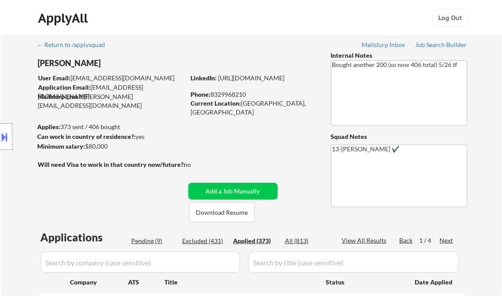
select select ""applied""
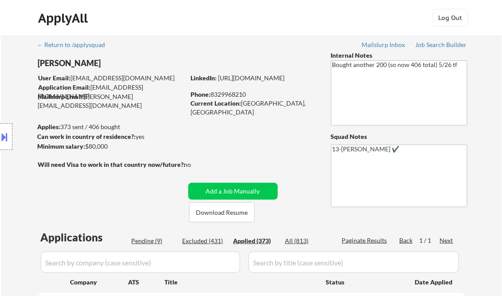
select select ""applied""
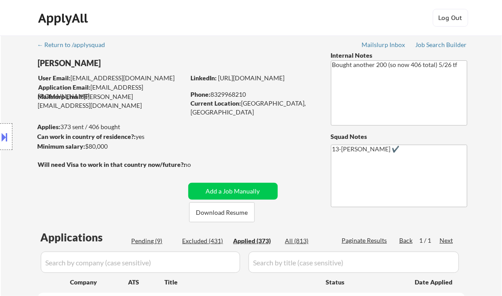
select select ""applied""
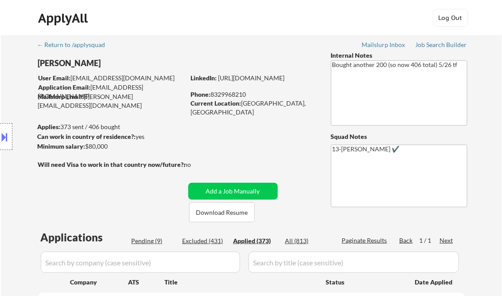
select select ""applied""
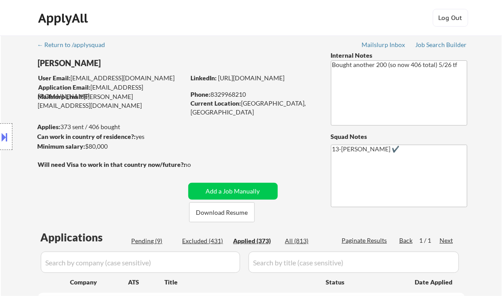
select select ""applied""
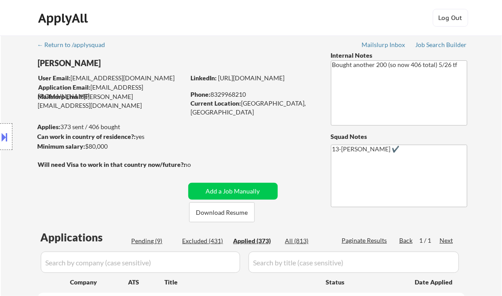
select select ""applied""
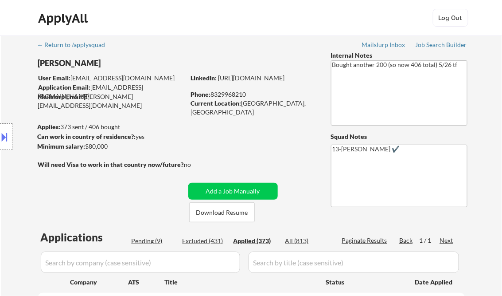
select select ""applied""
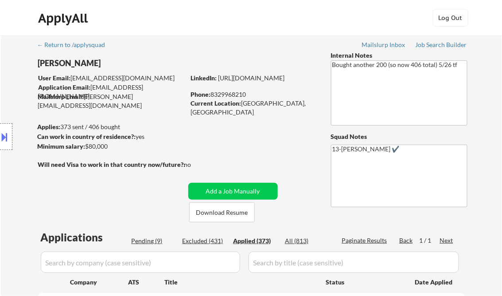
select select ""applied""
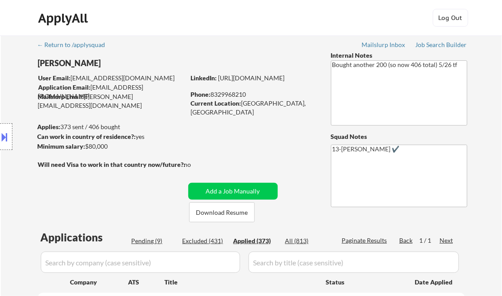
select select ""applied""
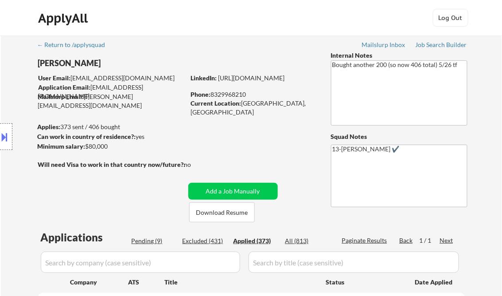
select select ""applied""
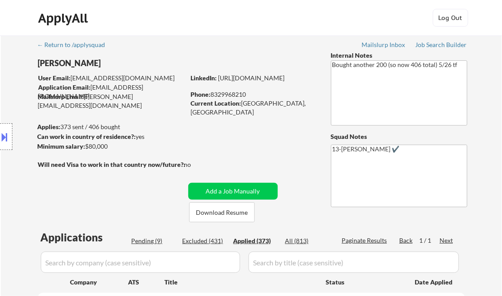
select select ""applied""
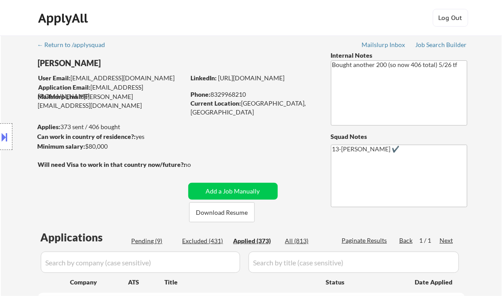
select select ""applied""
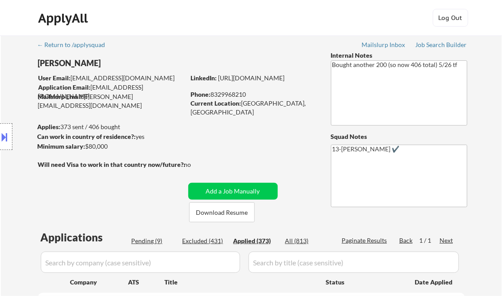
select select ""applied""
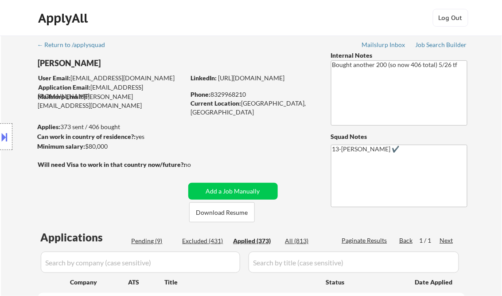
select select ""applied""
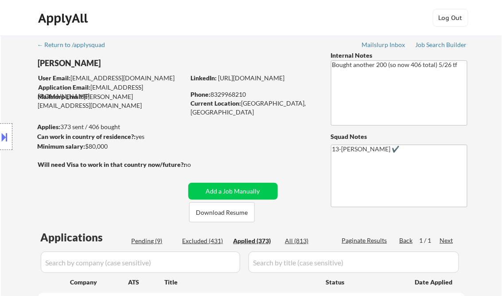
select select ""applied""
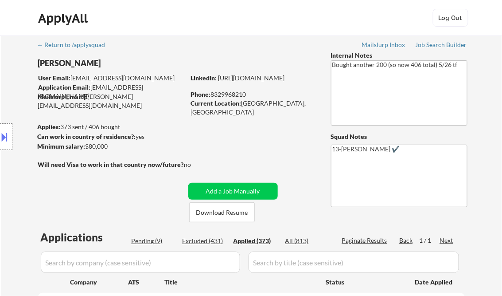
select select ""applied""
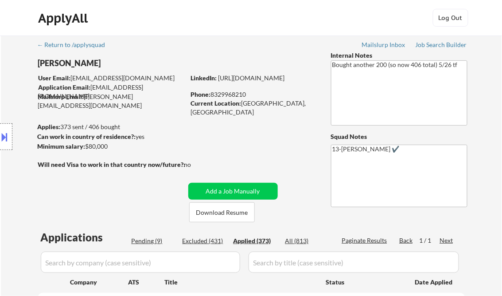
select select ""applied""
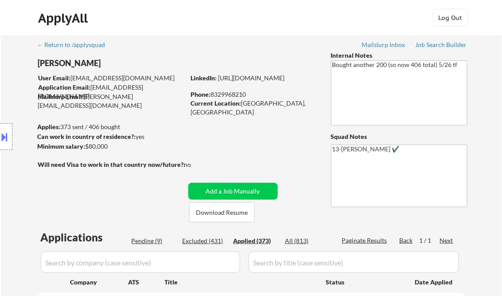
select select ""applied""
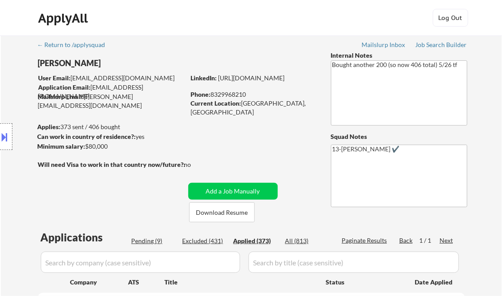
select select ""applied""
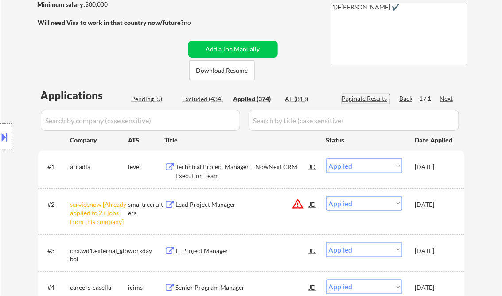
click at [249, 167] on div "Technical Project Manager – NowNext CRM Execution Team" at bounding box center [243, 170] width 134 height 17
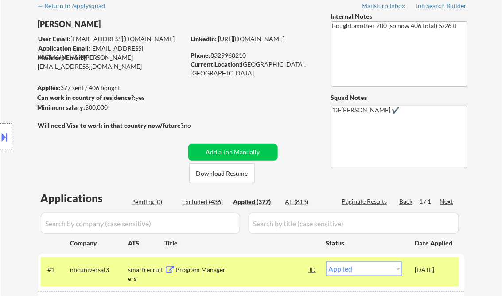
scroll to position [35, 0]
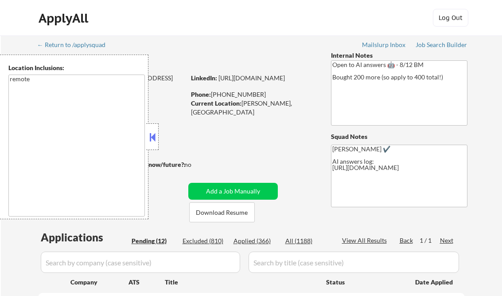
select select ""pending""
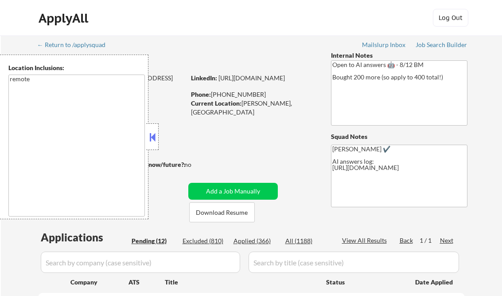
select select ""pending""
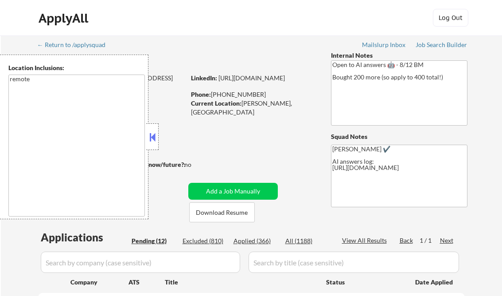
select select ""pending""
click at [153, 141] on button at bounding box center [153, 136] width 10 height 13
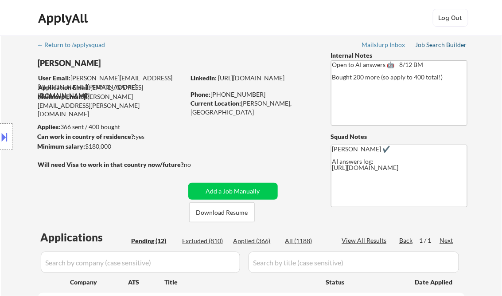
click at [440, 49] on link "Job Search Builder" at bounding box center [442, 45] width 52 height 9
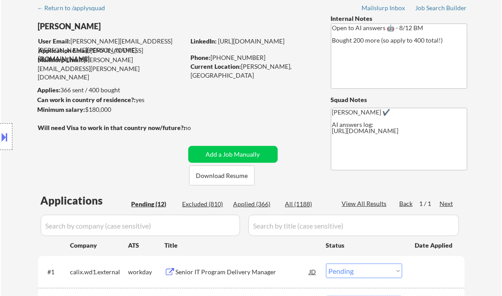
scroll to position [142, 0]
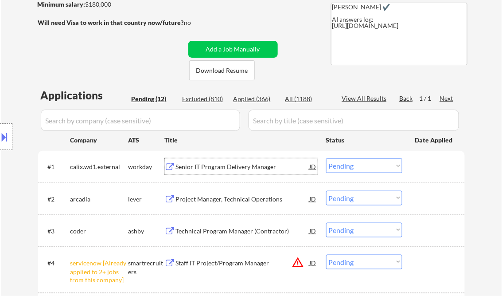
click at [212, 167] on div "Senior IT Program Delivery Manager" at bounding box center [243, 166] width 134 height 9
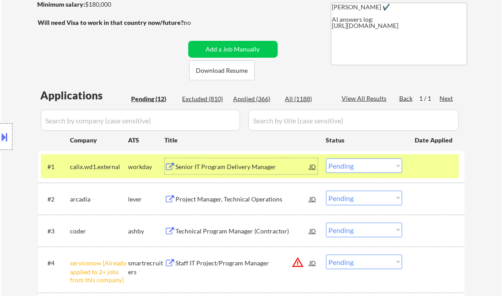
click at [355, 166] on select "Choose an option... Pending Applied Excluded (Questions) Excluded (Expired) Exc…" at bounding box center [364, 165] width 76 height 15
click at [326, 158] on select "Choose an option... Pending Applied Excluded (Questions) Excluded (Expired) Exc…" at bounding box center [364, 165] width 76 height 15
click at [248, 199] on div "Project Manager, Technical Operations" at bounding box center [243, 199] width 134 height 9
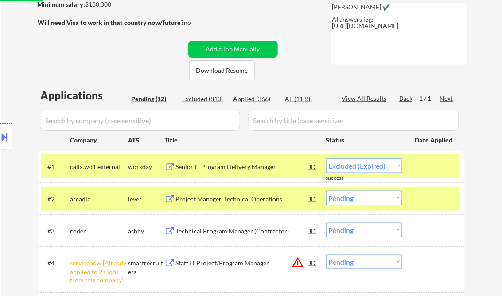
select select ""pending""
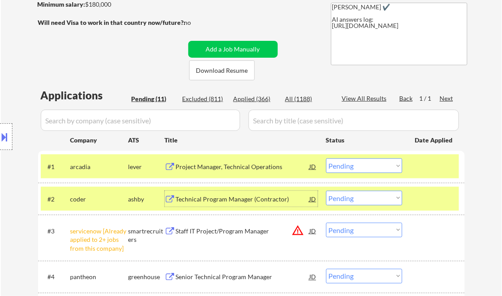
click at [231, 199] on div "Technical Program Manager (Contractor)" at bounding box center [243, 199] width 134 height 9
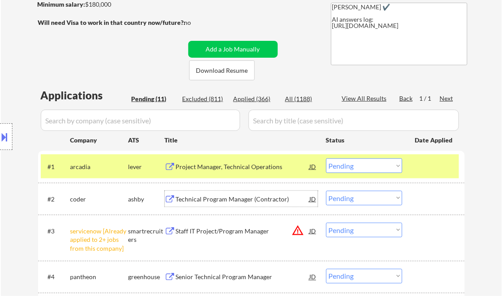
click at [340, 167] on select "Choose an option... Pending Applied Excluded (Questions) Excluded (Expired) Exc…" at bounding box center [364, 165] width 76 height 15
click at [277, 199] on div "Technical Program Manager (Contractor)" at bounding box center [243, 199] width 134 height 9
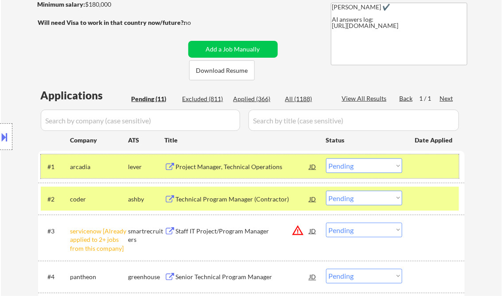
click at [421, 167] on div at bounding box center [434, 166] width 39 height 16
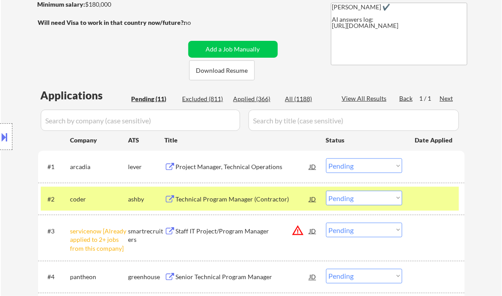
drag, startPoint x: 384, startPoint y: 198, endPoint x: 386, endPoint y: 213, distance: 15.2
click at [384, 198] on select "Choose an option... Pending Applied Excluded (Questions) Excluded (Expired) Exc…" at bounding box center [364, 198] width 76 height 15
click at [326, 191] on select "Choose an option... Pending Applied Excluded (Questions) Excluded (Expired) Exc…" at bounding box center [364, 198] width 76 height 15
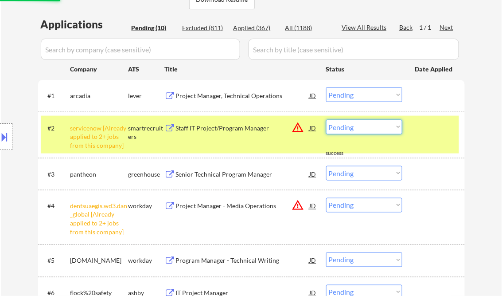
drag, startPoint x: 379, startPoint y: 129, endPoint x: 389, endPoint y: 135, distance: 11.1
click at [379, 129] on select "Choose an option... Pending Applied Excluded (Questions) Excluded (Expired) Exc…" at bounding box center [364, 127] width 76 height 15
click at [326, 120] on select "Choose an option... Pending Applied Excluded (Questions) Excluded (Expired) Exc…" at bounding box center [364, 127] width 76 height 15
select select ""pending""
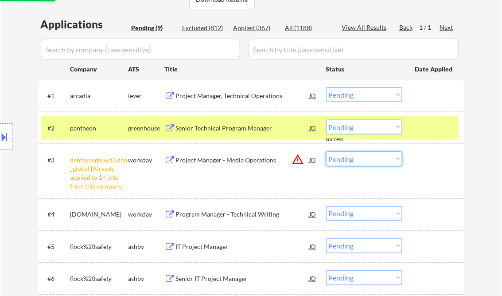
drag, startPoint x: 365, startPoint y: 162, endPoint x: 368, endPoint y: 166, distance: 4.8
click at [365, 162] on select "Choose an option... Pending Applied Excluded (Questions) Excluded (Expired) Exc…" at bounding box center [364, 159] width 76 height 15
click at [326, 152] on select "Choose an option... Pending Applied Excluded (Questions) Excluded (Expired) Exc…" at bounding box center [364, 159] width 76 height 15
select select ""pending""
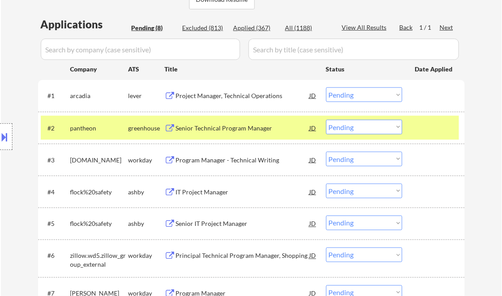
click at [235, 127] on div "Senior Technical Program Manager" at bounding box center [243, 128] width 134 height 9
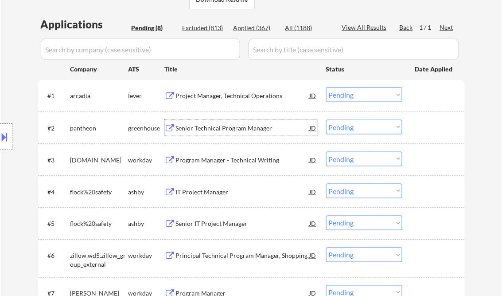
click at [360, 127] on select "Choose an option... Pending Applied Excluded (Questions) Excluded (Expired) Exc…" at bounding box center [364, 127] width 76 height 15
click at [326, 120] on select "Choose an option... Pending Applied Excluded (Questions) Excluded (Expired) Exc…" at bounding box center [364, 127] width 76 height 15
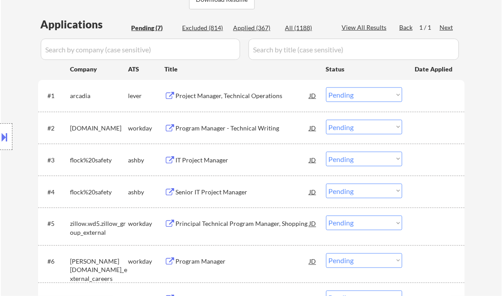
click at [228, 130] on div "Program Manager - Technical Writing" at bounding box center [243, 128] width 134 height 9
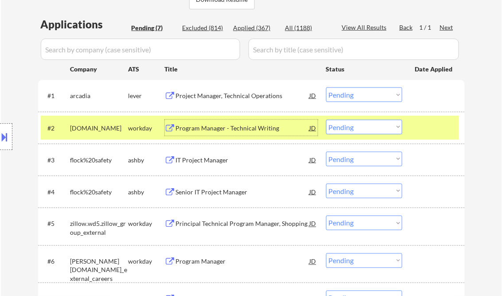
drag, startPoint x: 348, startPoint y: 127, endPoint x: 362, endPoint y: 135, distance: 15.3
click at [348, 127] on select "Choose an option... Pending Applied Excluded (Questions) Excluded (Expired) Exc…" at bounding box center [364, 127] width 76 height 15
click at [326, 120] on select "Choose an option... Pending Applied Excluded (Questions) Excluded (Expired) Exc…" at bounding box center [364, 127] width 76 height 15
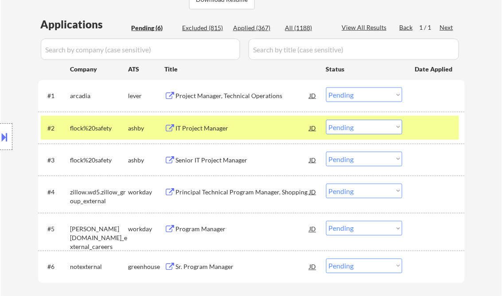
click at [211, 129] on div "IT Project Manager" at bounding box center [243, 128] width 134 height 9
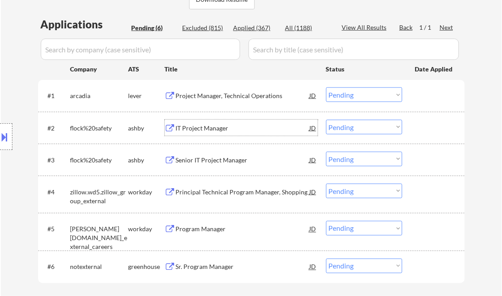
drag, startPoint x: 354, startPoint y: 125, endPoint x: 359, endPoint y: 130, distance: 7.2
click at [354, 125] on select "Choose an option... Pending Applied Excluded (Questions) Excluded (Expired) Exc…" at bounding box center [364, 127] width 76 height 15
click at [326, 120] on select "Choose an option... Pending Applied Excluded (Questions) Excluded (Expired) Exc…" at bounding box center [364, 127] width 76 height 15
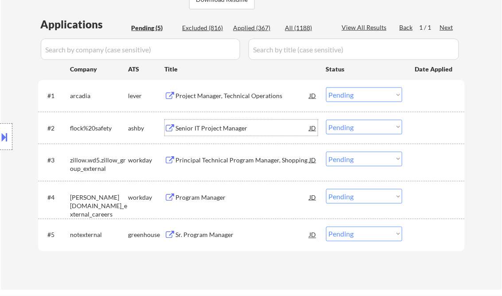
click at [204, 129] on div "Senior IT Project Manager" at bounding box center [243, 128] width 134 height 9
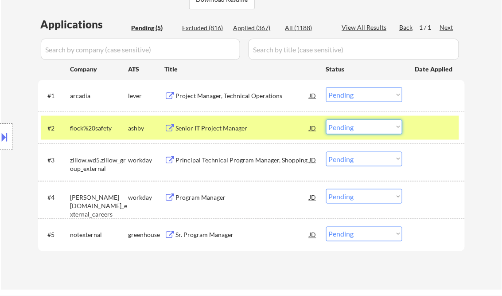
drag, startPoint x: 352, startPoint y: 131, endPoint x: 372, endPoint y: 135, distance: 19.4
click at [352, 131] on select "Choose an option... Pending Applied Excluded (Questions) Excluded (Expired) Exc…" at bounding box center [364, 127] width 76 height 15
click at [326, 120] on select "Choose an option... Pending Applied Excluded (Questions) Excluded (Expired) Exc…" at bounding box center [364, 127] width 76 height 15
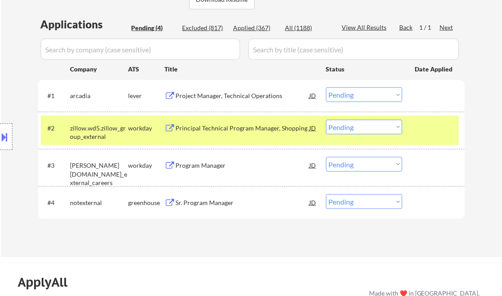
click at [232, 134] on div "Principal Technical Program Manager, Shopping" at bounding box center [243, 128] width 134 height 16
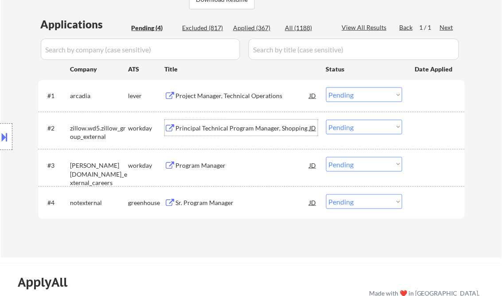
drag, startPoint x: 368, startPoint y: 125, endPoint x: 376, endPoint y: 134, distance: 11.6
click at [368, 125] on select "Choose an option... Pending Applied Excluded (Questions) Excluded (Expired) Exc…" at bounding box center [364, 127] width 76 height 15
click at [326, 120] on select "Choose an option... Pending Applied Excluded (Questions) Excluded (Expired) Exc…" at bounding box center [364, 127] width 76 height 15
click at [206, 162] on div "Program Manager" at bounding box center [243, 165] width 134 height 9
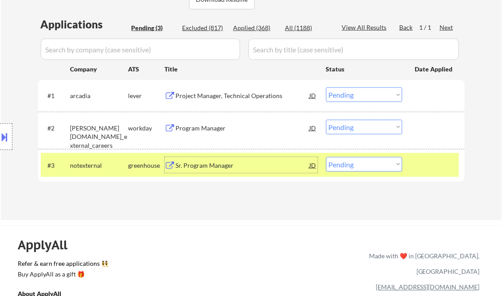
click at [364, 127] on select "Choose an option... Pending Applied Excluded (Questions) Excluded (Expired) Exc…" at bounding box center [364, 127] width 76 height 15
click at [326, 120] on select "Choose an option... Pending Applied Excluded (Questions) Excluded (Expired) Exc…" at bounding box center [364, 127] width 76 height 15
click at [225, 172] on div "Sr. Program Manager" at bounding box center [243, 165] width 134 height 16
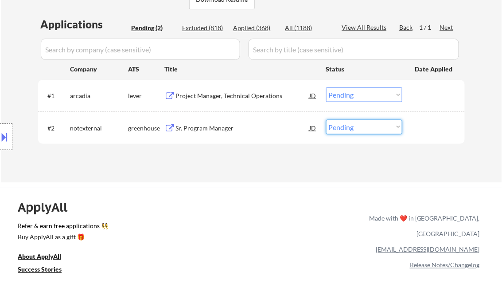
click at [339, 127] on select "Choose an option... Pending Applied Excluded (Questions) Excluded (Expired) Exc…" at bounding box center [364, 127] width 76 height 15
select select ""excluded__salary_""
click at [326, 120] on select "Choose an option... Pending Applied Excluded (Questions) Excluded (Expired) Exc…" at bounding box center [364, 127] width 76 height 15
click at [250, 94] on div "Project Manager, Technical Operations" at bounding box center [243, 95] width 134 height 9
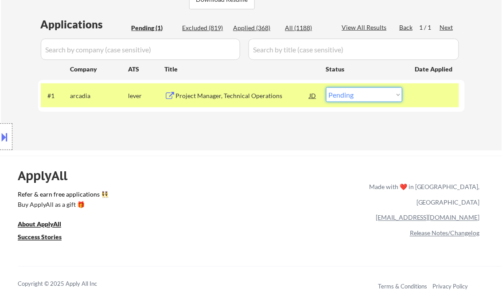
drag, startPoint x: 352, startPoint y: 98, endPoint x: 354, endPoint y: 103, distance: 4.8
click at [352, 98] on select "Choose an option... Pending Applied Excluded (Questions) Excluded (Expired) Exc…" at bounding box center [364, 94] width 76 height 15
select select ""excluded__bad_match_""
click at [326, 87] on select "Choose an option... Pending Applied Excluded (Questions) Excluded (Expired) Exc…" at bounding box center [364, 94] width 76 height 15
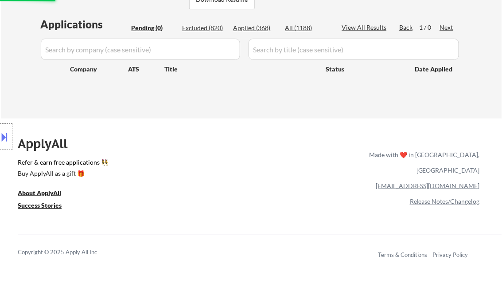
click at [253, 28] on div "Applied (368)" at bounding box center [256, 27] width 44 height 9
select select ""applied""
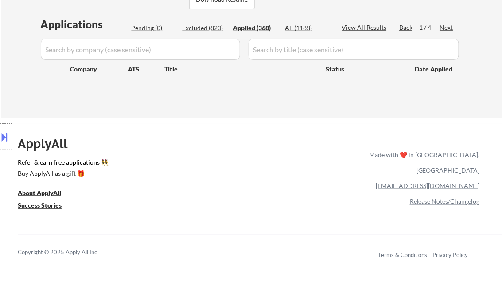
select select ""applied""
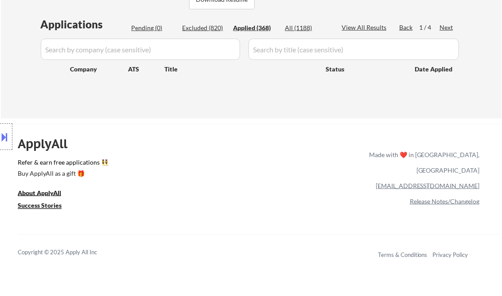
select select ""applied""
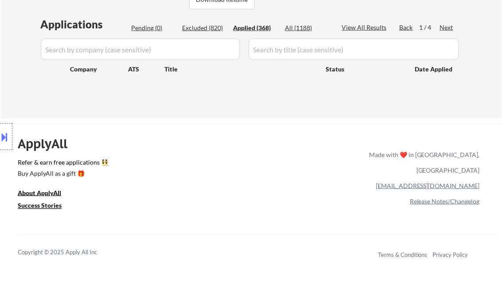
select select ""applied""
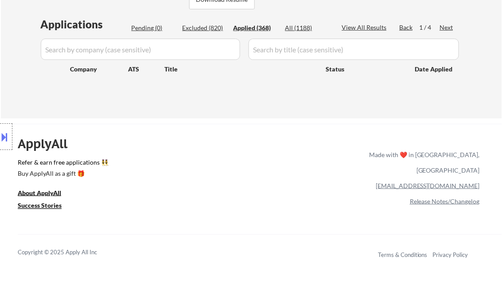
select select ""applied""
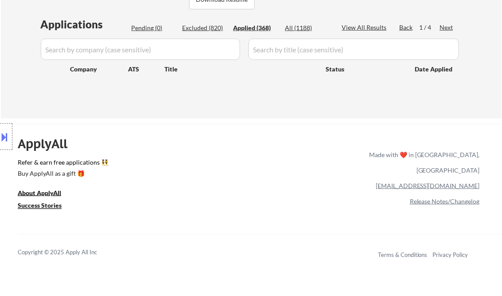
select select ""applied""
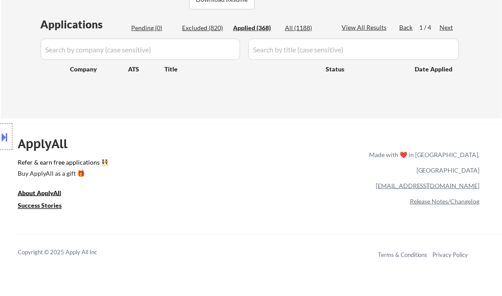
select select ""applied""
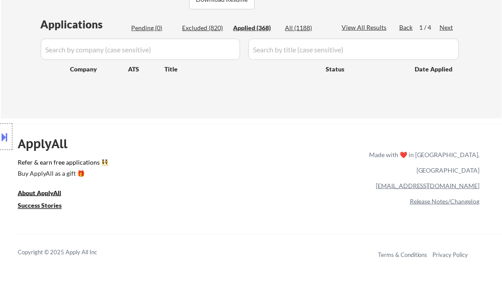
select select ""applied""
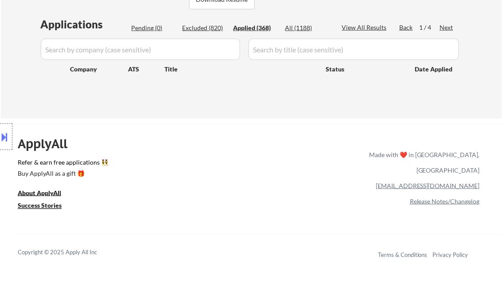
select select ""applied""
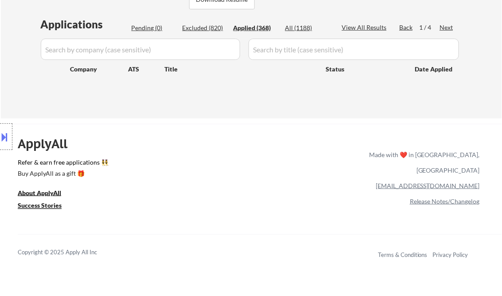
select select ""applied""
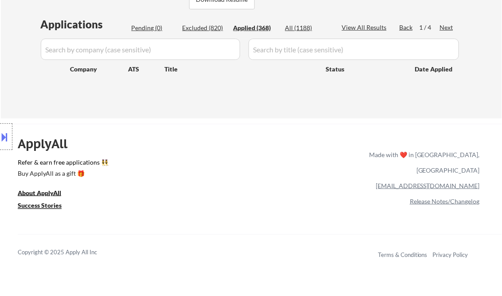
select select ""applied""
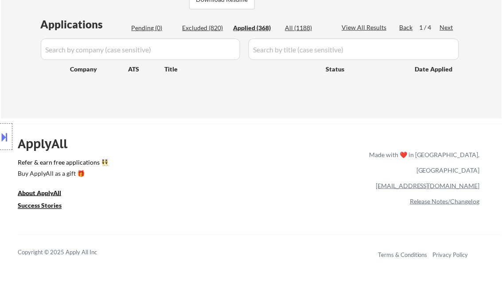
select select ""applied""
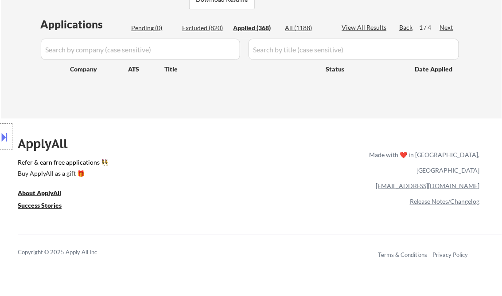
select select ""applied""
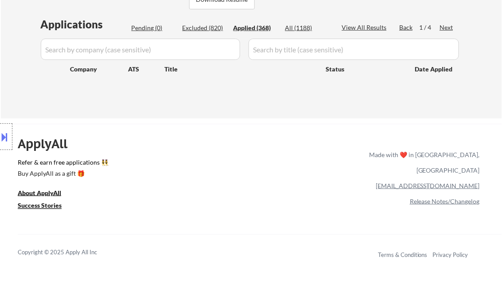
select select ""applied""
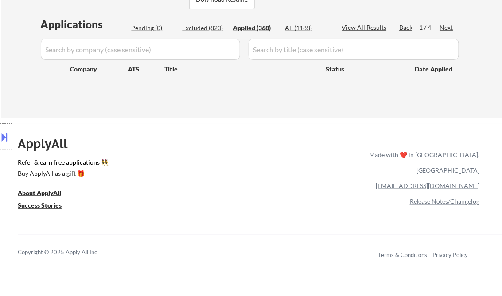
select select ""applied""
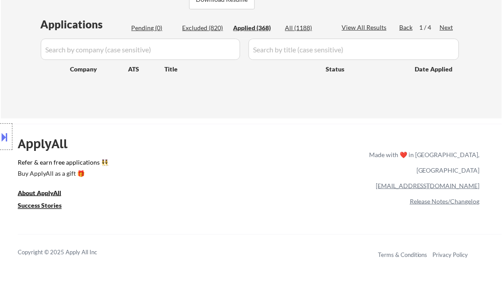
select select ""applied""
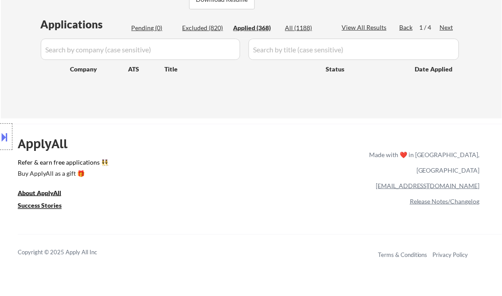
select select ""applied""
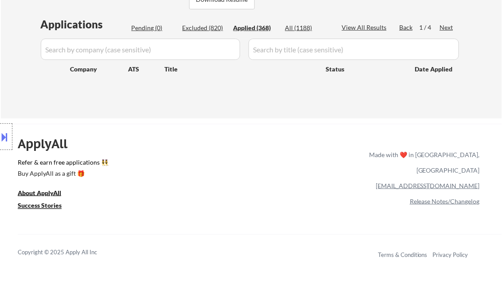
select select ""applied""
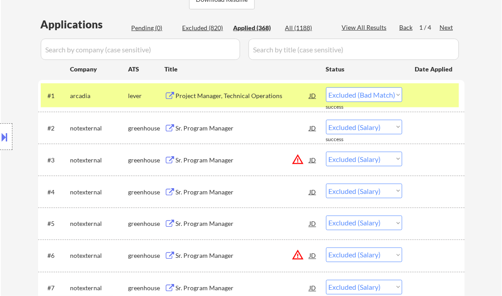
select select ""applied""
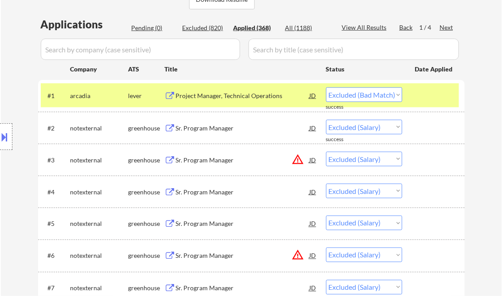
select select ""applied""
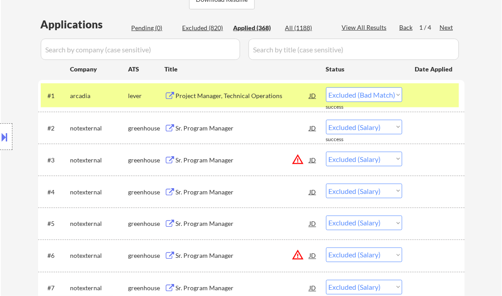
select select ""applied""
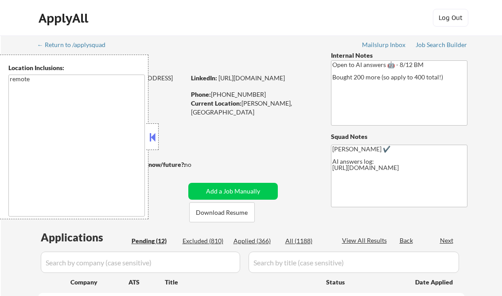
select select ""pending""
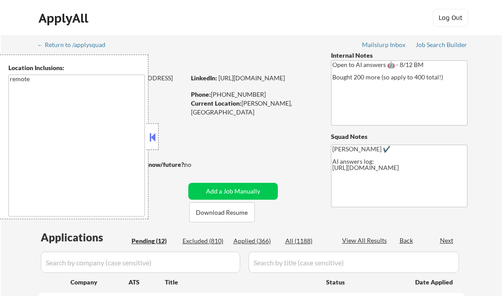
select select ""pending""
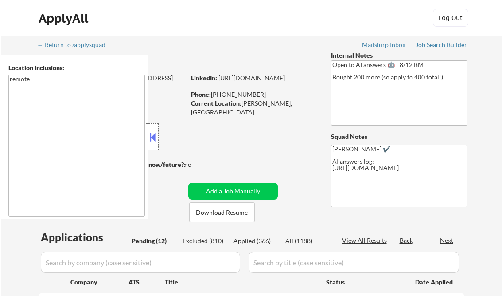
select select ""pending""
click at [157, 139] on div at bounding box center [152, 136] width 12 height 27
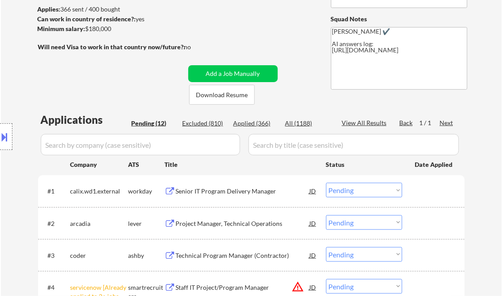
scroll to position [142, 0]
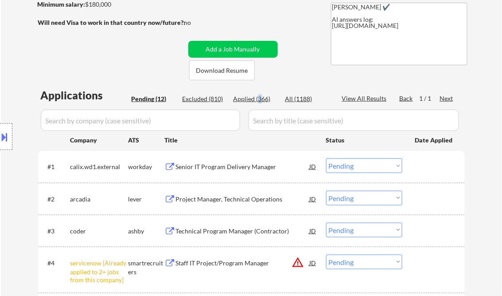
click at [259, 98] on div "Applied (366)" at bounding box center [256, 98] width 44 height 9
click at [368, 99] on div "View All Results" at bounding box center [365, 98] width 47 height 9
select select ""applied""
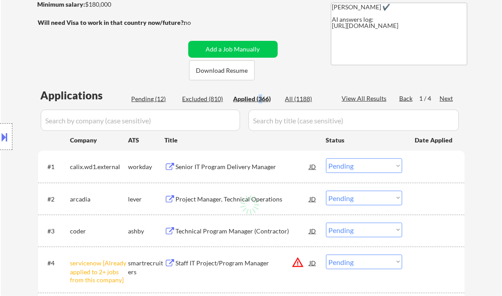
select select ""applied""
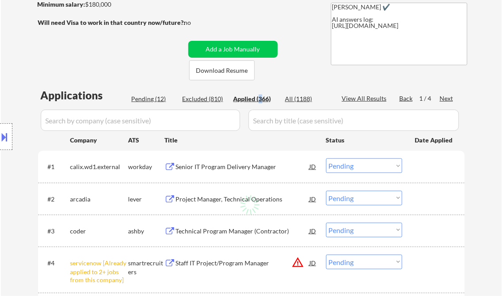
select select ""applied""
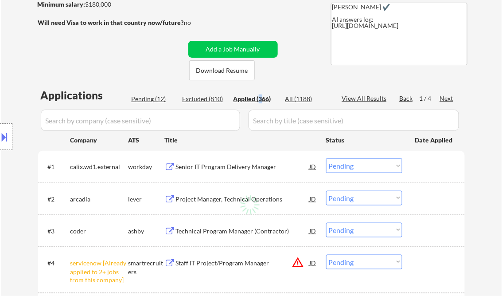
select select ""applied""
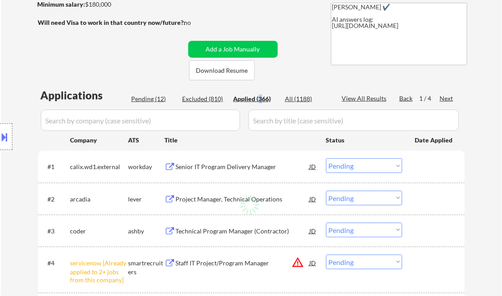
select select ""applied""
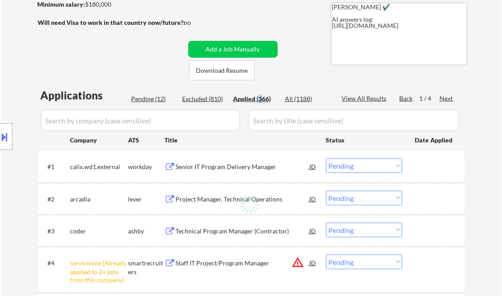
select select ""applied""
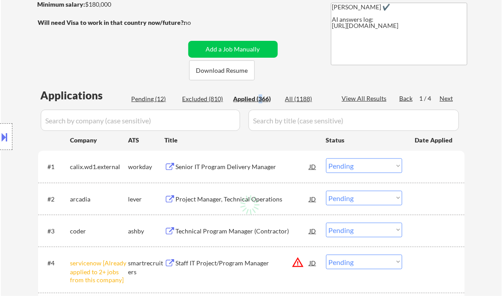
select select ""applied""
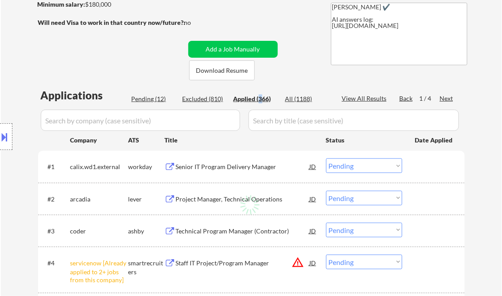
select select ""applied""
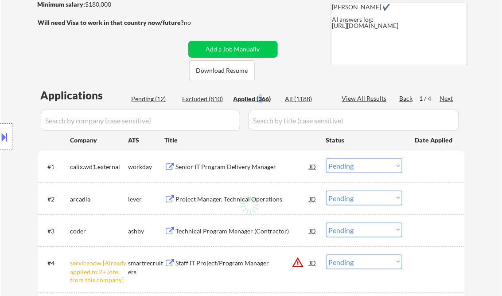
select select ""applied""
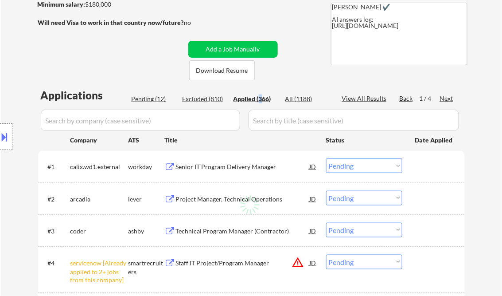
select select ""applied""
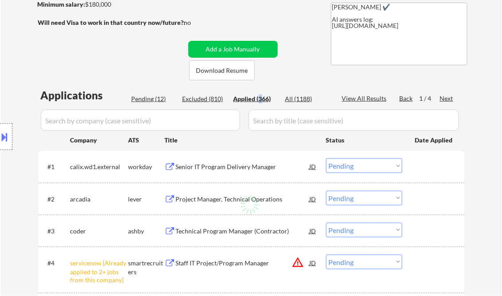
select select ""applied""
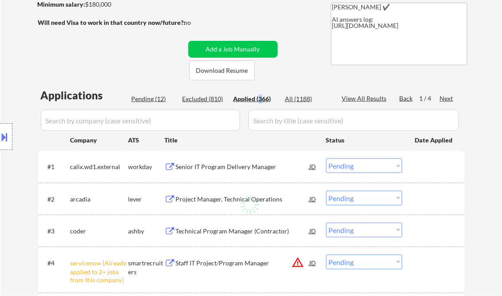
select select ""applied""
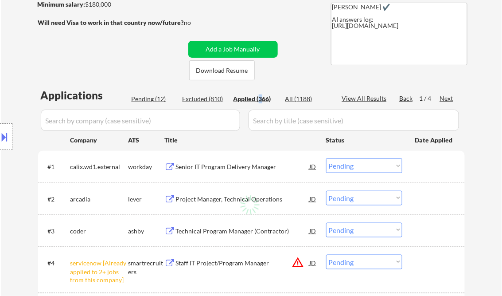
select select ""applied""
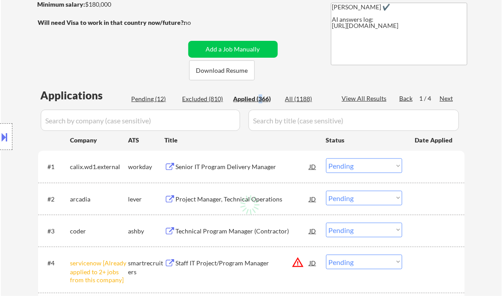
select select ""applied""
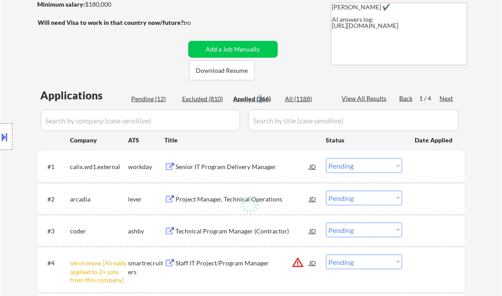
select select ""applied""
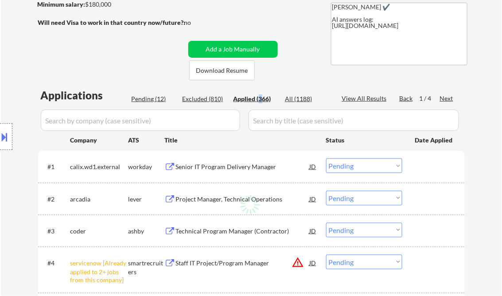
select select ""applied""
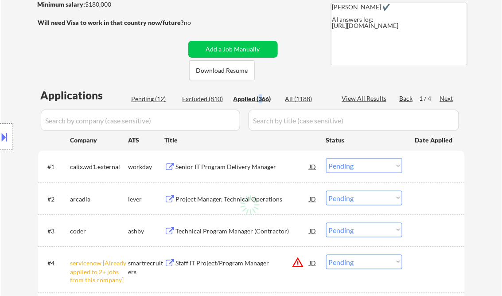
select select ""applied""
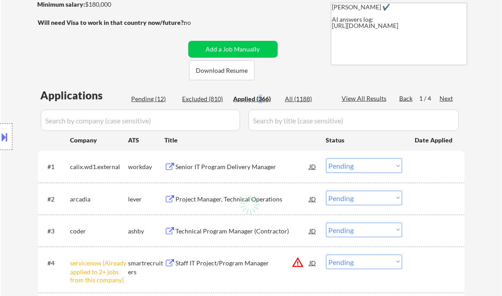
select select ""applied""
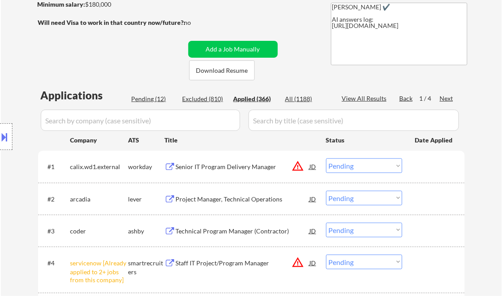
select select ""applied""
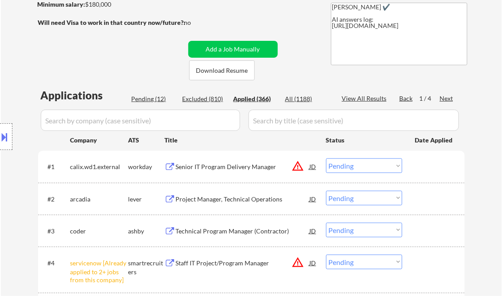
select select ""applied""
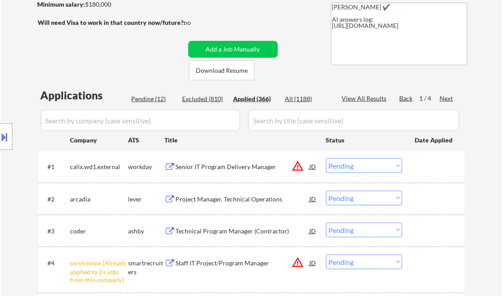
select select ""applied""
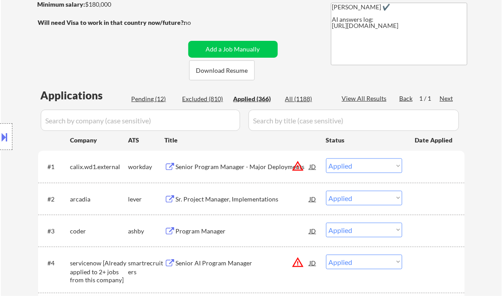
select select ""applied""
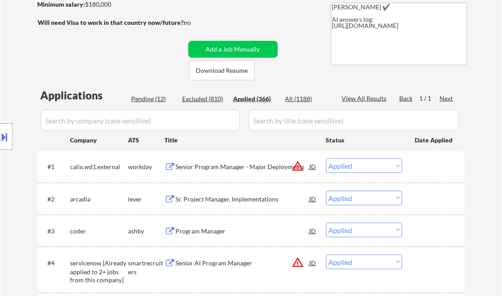
select select ""applied""
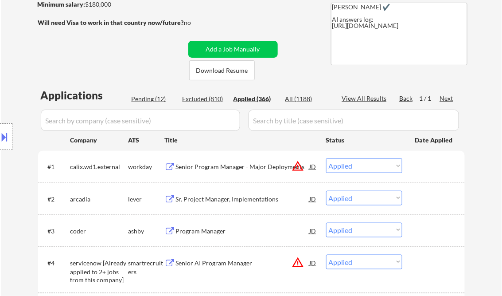
select select ""applied""
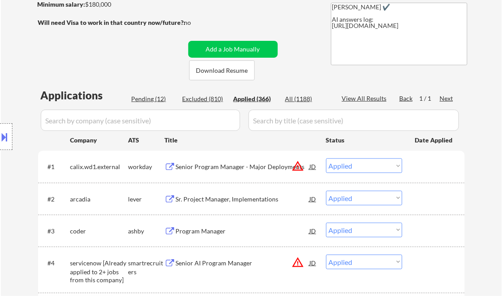
select select ""applied""
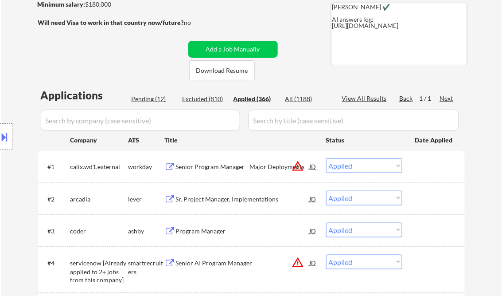
select select ""applied""
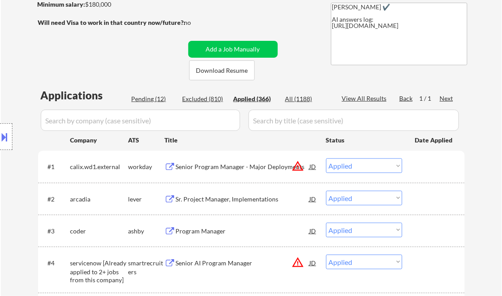
select select ""applied""
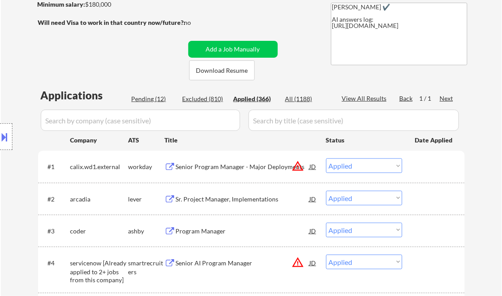
select select ""applied""
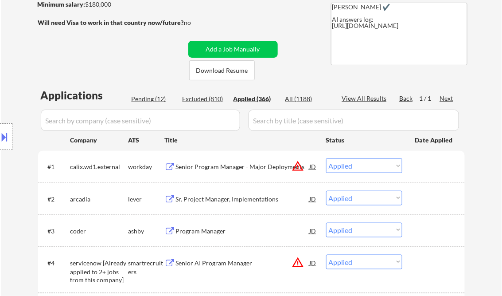
select select ""applied""
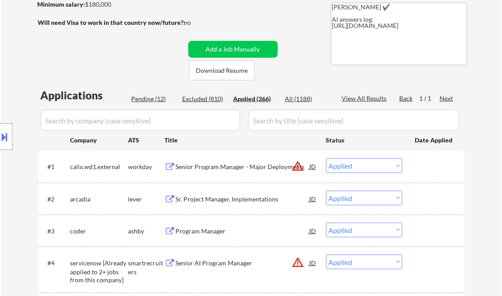
select select ""applied""
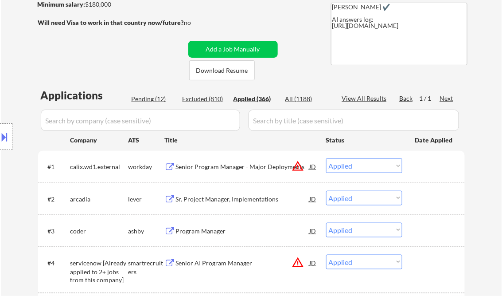
select select ""applied""
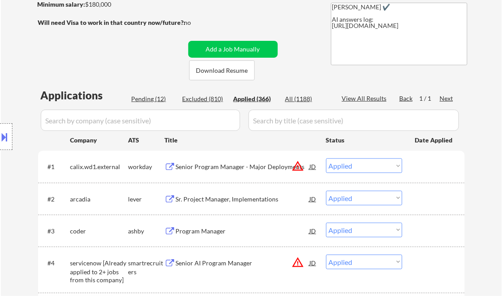
select select ""applied""
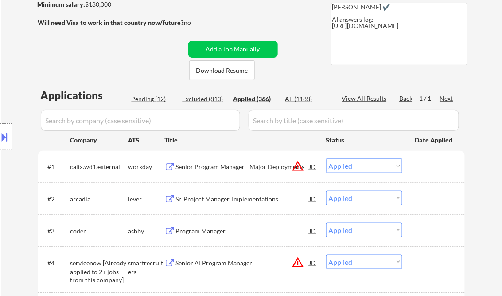
select select ""applied""
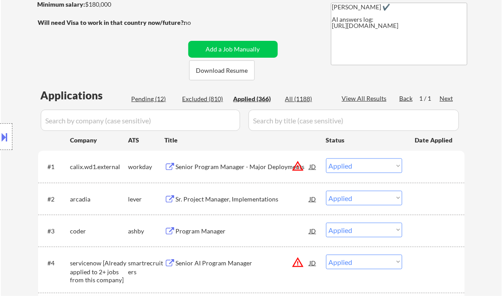
select select ""applied""
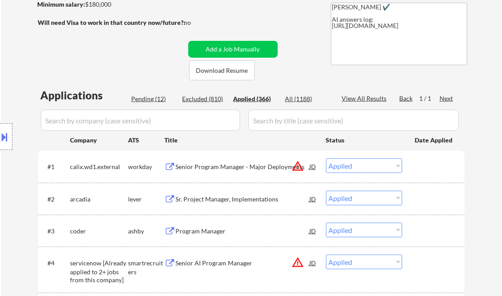
select select ""applied""
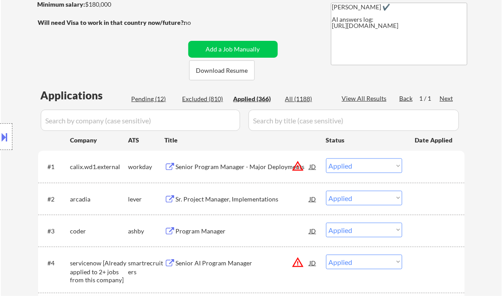
select select ""applied""
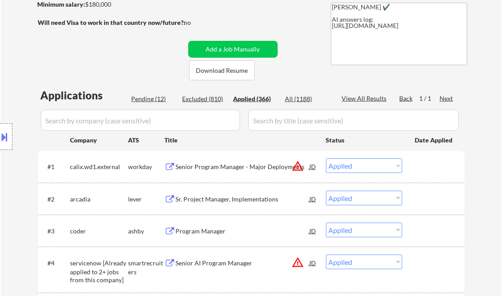
select select ""applied""
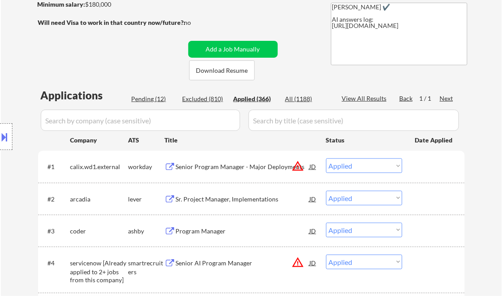
select select ""applied""
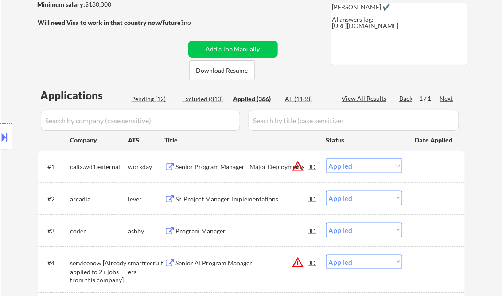
select select ""applied""
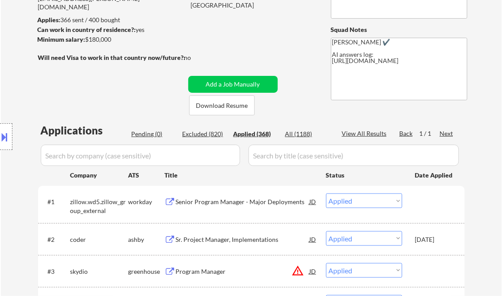
scroll to position [177, 0]
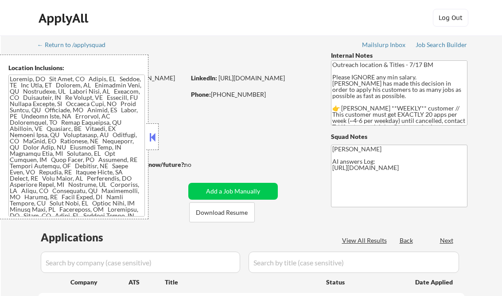
select select ""pending""
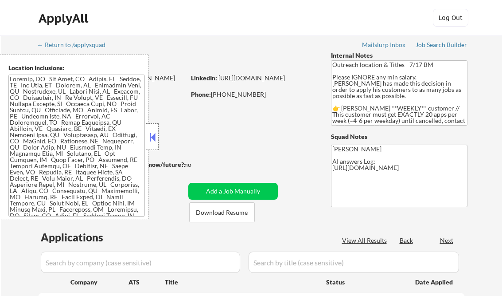
select select ""pending""
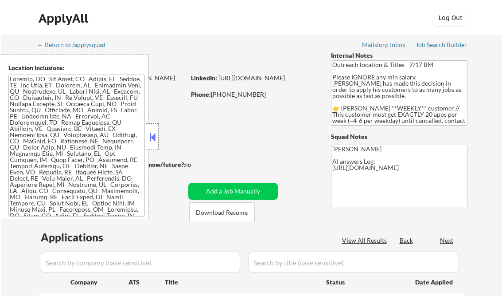
select select ""pending""
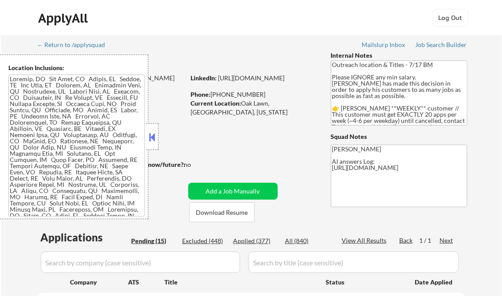
click at [155, 136] on button at bounding box center [153, 136] width 10 height 13
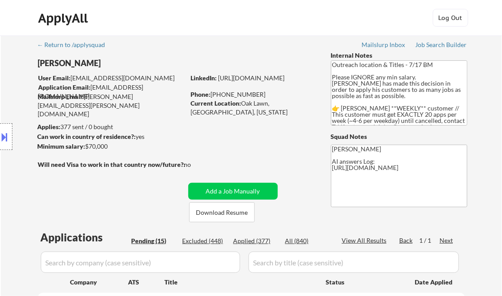
click at [442, 46] on div "Job Search Builder" at bounding box center [442, 45] width 52 height 6
select select ""pending""
select select ""PLACEHOLDER_1427118222253""
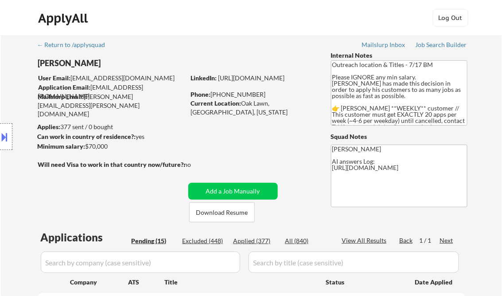
select select ""PLACEHOLDER_1427118222253""
select select ""pending""
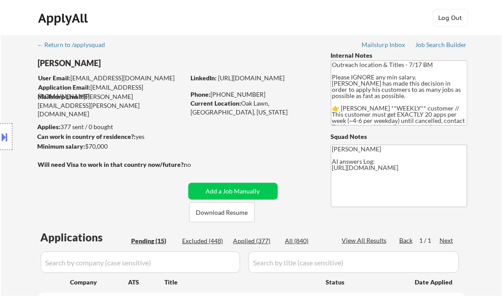
select select ""pending""
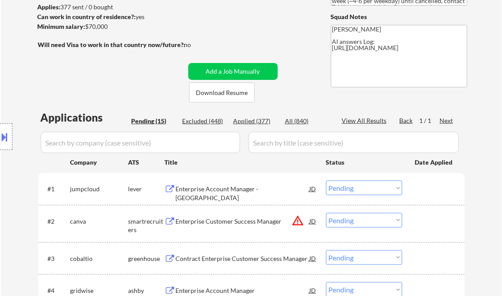
scroll to position [142, 0]
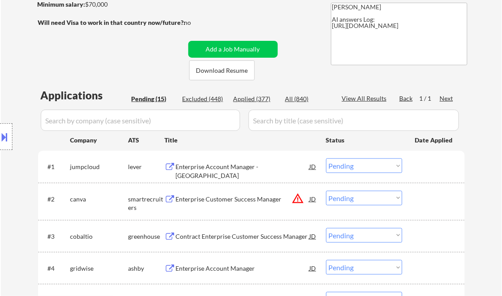
click at [209, 169] on div "Enterprise Account Manager - [GEOGRAPHIC_DATA]" at bounding box center [243, 170] width 134 height 17
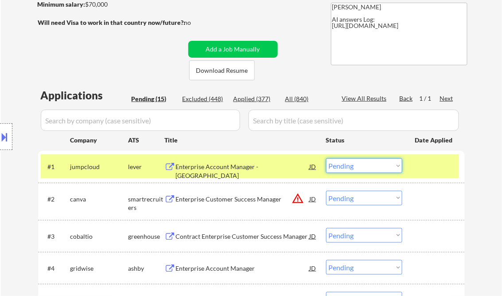
click at [374, 170] on select "Choose an option... Pending Applied Excluded (Questions) Excluded (Expired) Exc…" at bounding box center [364, 165] width 76 height 15
click at [326, 158] on select "Choose an option... Pending Applied Excluded (Questions) Excluded (Expired) Exc…" at bounding box center [364, 165] width 76 height 15
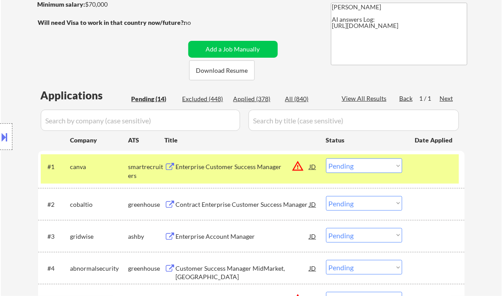
click at [218, 169] on div "Enterprise Customer Success Manager" at bounding box center [243, 166] width 134 height 9
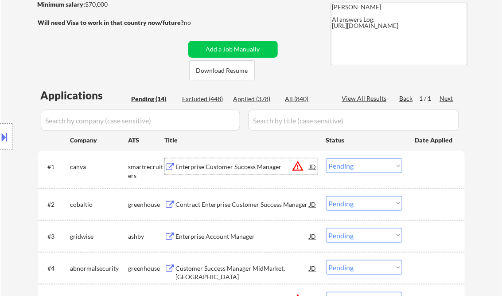
drag, startPoint x: 360, startPoint y: 171, endPoint x: 364, endPoint y: 174, distance: 5.4
click at [360, 171] on select "Choose an option... Pending Applied Excluded (Questions) Excluded (Expired) Exc…" at bounding box center [364, 165] width 76 height 15
click at [326, 158] on select "Choose an option... Pending Applied Excluded (Questions) Excluded (Expired) Exc…" at bounding box center [364, 165] width 76 height 15
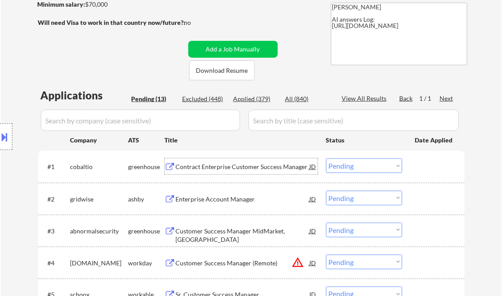
click at [233, 168] on div "Contract Enterprise Customer Success Manager" at bounding box center [243, 166] width 134 height 9
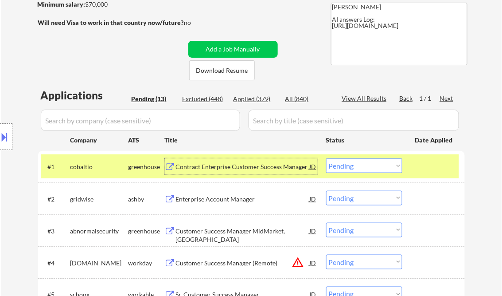
drag, startPoint x: 348, startPoint y: 166, endPoint x: 351, endPoint y: 173, distance: 7.9
click at [348, 168] on select "Choose an option... Pending Applied Excluded (Questions) Excluded (Expired) Exc…" at bounding box center [364, 165] width 76 height 15
click at [326, 158] on select "Choose an option... Pending Applied Excluded (Questions) Excluded (Expired) Exc…" at bounding box center [364, 165] width 76 height 15
click at [208, 201] on div "Enterprise Account Manager" at bounding box center [243, 199] width 134 height 9
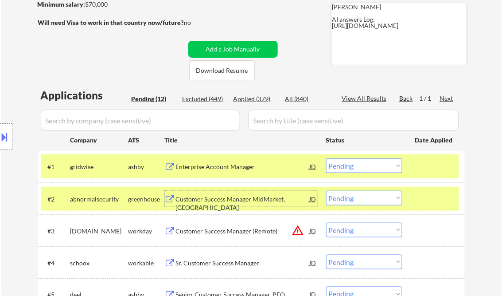
click at [371, 167] on select "Choose an option... Pending Applied Excluded (Questions) Excluded (Expired) Exc…" at bounding box center [364, 165] width 76 height 15
click at [326, 158] on select "Choose an option... Pending Applied Excluded (Questions) Excluded (Expired) Exc…" at bounding box center [364, 165] width 76 height 15
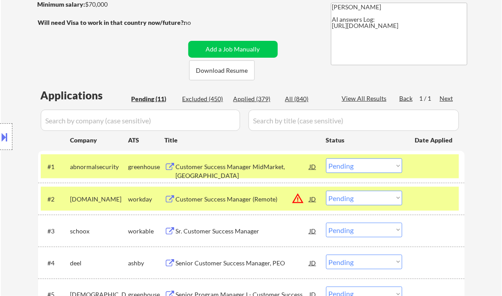
click at [343, 167] on select "Choose an option... Pending Applied Excluded (Questions) Excluded (Expired) Exc…" at bounding box center [364, 165] width 76 height 15
click at [326, 158] on select "Choose an option... Pending Applied Excluded (Questions) Excluded (Expired) Exc…" at bounding box center [364, 165] width 76 height 15
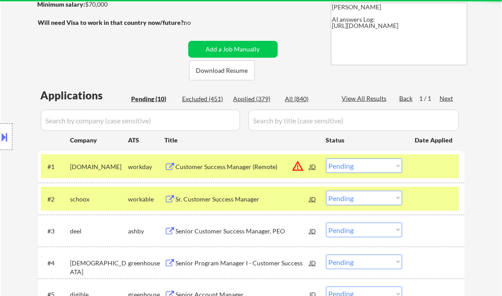
click at [231, 168] on div "Customer Success Manager (Remote)" at bounding box center [243, 166] width 134 height 9
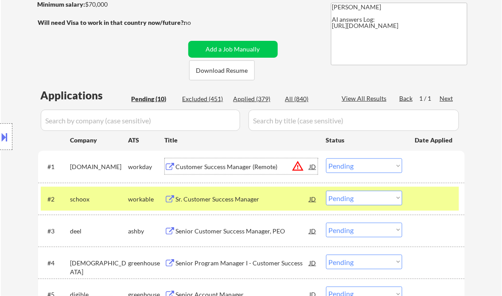
click at [352, 168] on select "Choose an option... Pending Applied Excluded (Questions) Excluded (Expired) Exc…" at bounding box center [364, 165] width 76 height 15
click at [326, 158] on select "Choose an option... Pending Applied Excluded (Questions) Excluded (Expired) Exc…" at bounding box center [364, 165] width 76 height 15
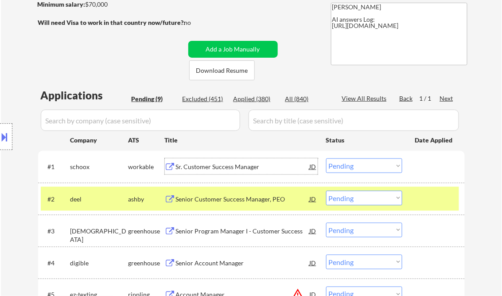
click at [214, 164] on div "Sr. Customer Success Manager" at bounding box center [243, 166] width 134 height 9
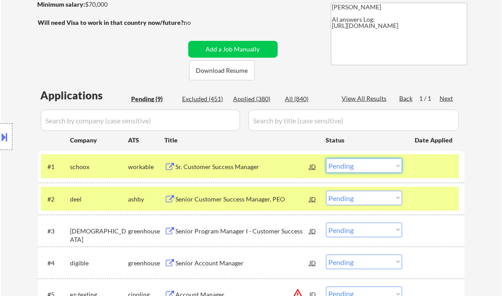
click at [363, 168] on select "Choose an option... Pending Applied Excluded (Questions) Excluded (Expired) Exc…" at bounding box center [364, 165] width 76 height 15
click at [326, 158] on select "Choose an option... Pending Applied Excluded (Questions) Excluded (Expired) Exc…" at bounding box center [364, 165] width 76 height 15
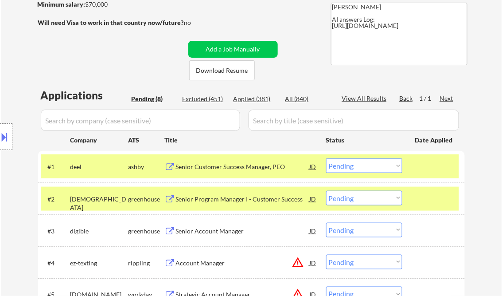
click at [243, 168] on div "Senior Customer Success Manager, PEO" at bounding box center [243, 166] width 134 height 9
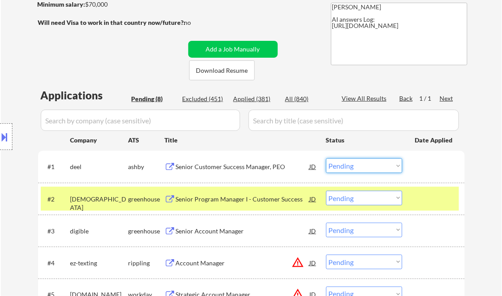
drag, startPoint x: 368, startPoint y: 166, endPoint x: 373, endPoint y: 172, distance: 7.8
click at [368, 166] on select "Choose an option... Pending Applied Excluded (Questions) Excluded (Expired) Exc…" at bounding box center [364, 165] width 76 height 15
click at [326, 158] on select "Choose an option... Pending Applied Excluded (Questions) Excluded (Expired) Exc…" at bounding box center [364, 165] width 76 height 15
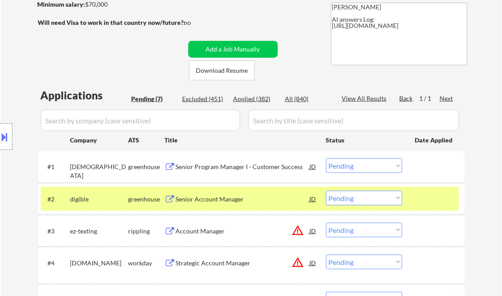
click at [217, 160] on div "Senior Program Manager I - Customer Success" at bounding box center [243, 166] width 134 height 16
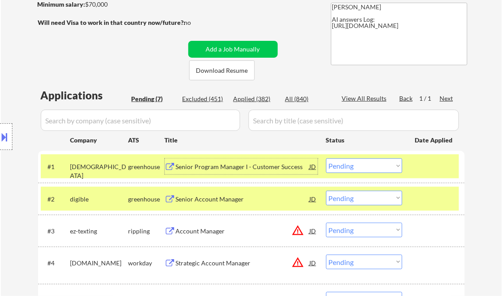
click at [368, 163] on select "Choose an option... Pending Applied Excluded (Questions) Excluded (Expired) Exc…" at bounding box center [364, 165] width 76 height 15
click at [350, 166] on select "Choose an option... Pending Applied Excluded (Questions) Excluded (Expired) Exc…" at bounding box center [364, 165] width 76 height 15
click at [353, 166] on select "Choose an option... Pending Applied Excluded (Questions) Excluded (Expired) Exc…" at bounding box center [364, 165] width 76 height 15
select select ""excluded__bad_match_""
click at [326, 158] on select "Choose an option... Pending Applied Excluded (Questions) Excluded (Expired) Exc…" at bounding box center [364, 165] width 76 height 15
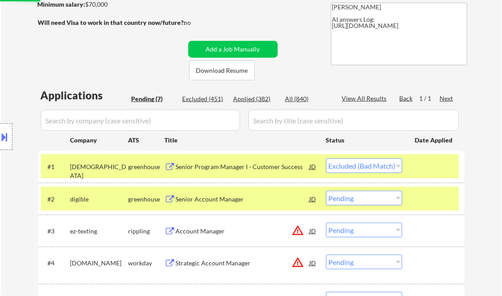
click at [220, 205] on div "Senior Account Manager" at bounding box center [243, 199] width 134 height 16
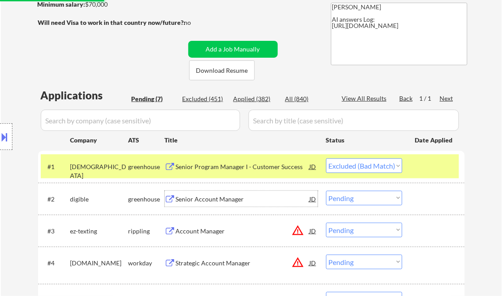
click at [220, 201] on div "Senior Account Manager" at bounding box center [243, 199] width 134 height 9
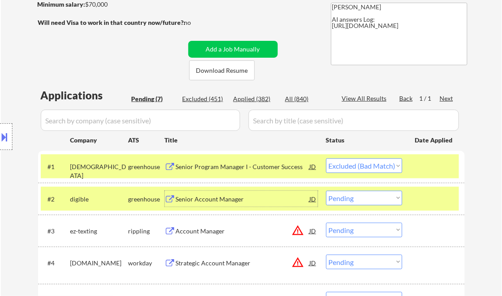
drag, startPoint x: 369, startPoint y: 201, endPoint x: 382, endPoint y: 213, distance: 17.6
click at [369, 201] on select "Choose an option... Pending Applied Excluded (Questions) Excluded (Expired) Exc…" at bounding box center [364, 198] width 76 height 15
click at [326, 191] on select "Choose an option... Pending Applied Excluded (Questions) Excluded (Expired) Exc…" at bounding box center [364, 198] width 76 height 15
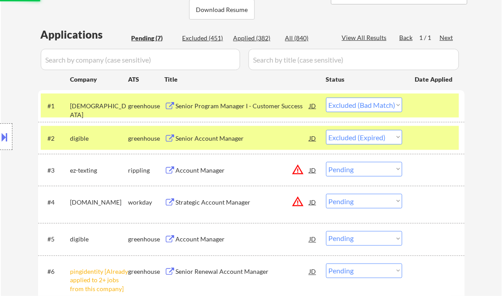
scroll to position [213, 0]
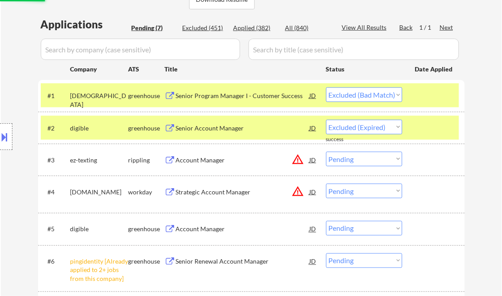
select select ""pending""
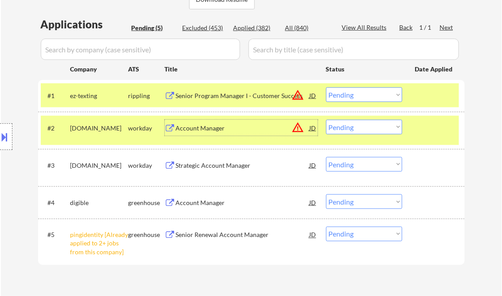
click at [206, 132] on div "Account Manager" at bounding box center [243, 128] width 134 height 9
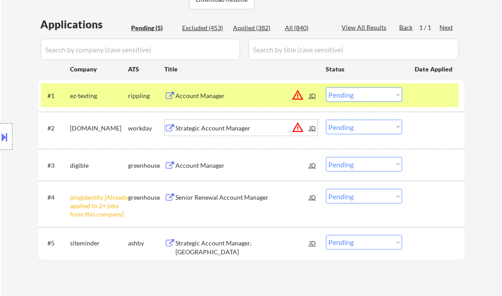
click at [225, 95] on div "Account Manager" at bounding box center [243, 95] width 134 height 9
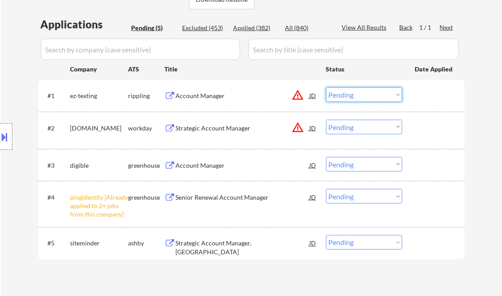
drag, startPoint x: 340, startPoint y: 97, endPoint x: 348, endPoint y: 102, distance: 8.4
click at [340, 97] on select "Choose an option... Pending Applied Excluded (Questions) Excluded (Expired) Exc…" at bounding box center [364, 94] width 76 height 15
click at [326, 87] on select "Choose an option... Pending Applied Excluded (Questions) Excluded (Expired) Exc…" at bounding box center [364, 94] width 76 height 15
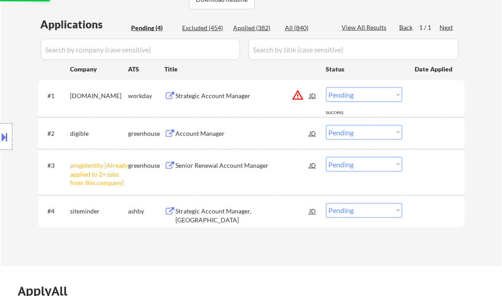
click at [208, 94] on div "Strategic Account Manager" at bounding box center [243, 95] width 134 height 9
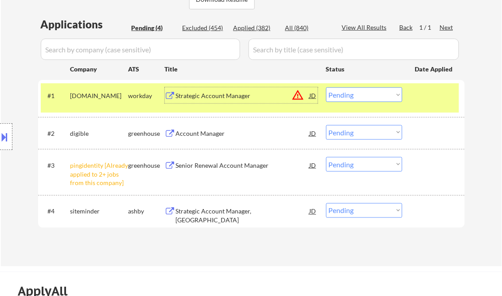
drag, startPoint x: 362, startPoint y: 98, endPoint x: 366, endPoint y: 103, distance: 6.9
click at [362, 98] on select "Choose an option... Pending Applied Excluded (Questions) Excluded (Expired) Exc…" at bounding box center [364, 94] width 76 height 15
click at [203, 100] on div "Strategic Account Manager" at bounding box center [243, 95] width 134 height 16
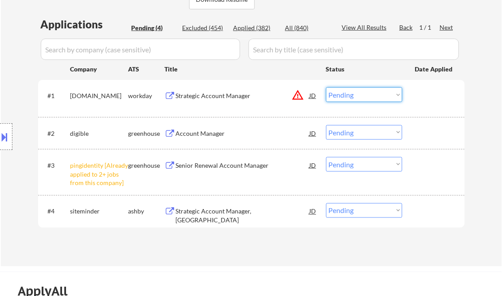
drag, startPoint x: 364, startPoint y: 96, endPoint x: 376, endPoint y: 102, distance: 13.7
click at [364, 97] on select "Choose an option... Pending Applied Excluded (Questions) Excluded (Expired) Exc…" at bounding box center [364, 94] width 76 height 15
click at [326, 87] on select "Choose an option... Pending Applied Excluded (Questions) Excluded (Expired) Exc…" at bounding box center [364, 94] width 76 height 15
select select ""pending""
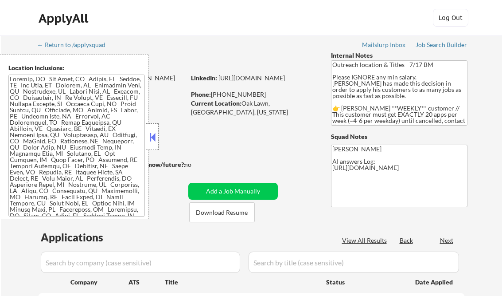
select select ""pending""
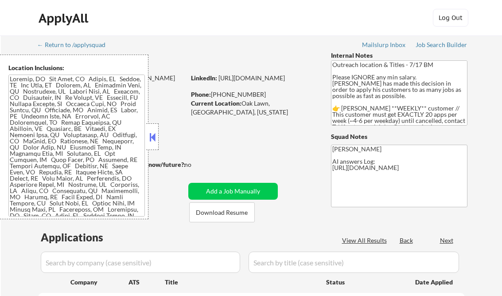
select select ""pending""
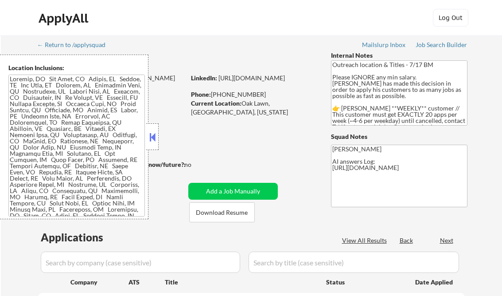
select select ""pending""
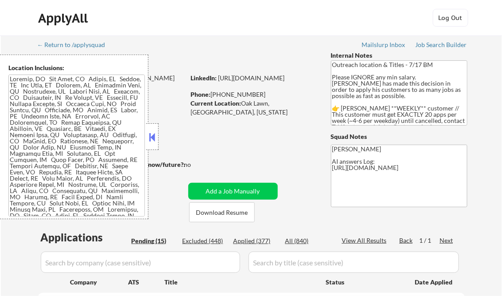
click at [153, 141] on button at bounding box center [153, 136] width 10 height 13
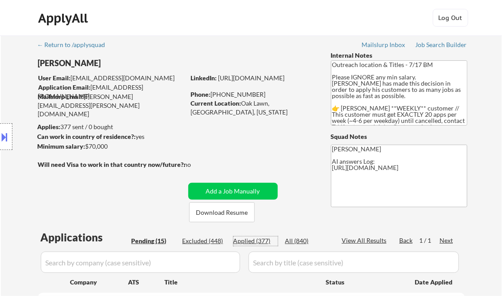
click at [266, 241] on div "Applied (377)" at bounding box center [256, 240] width 44 height 9
click at [364, 241] on div "View All Results" at bounding box center [365, 240] width 47 height 9
select select ""applied""
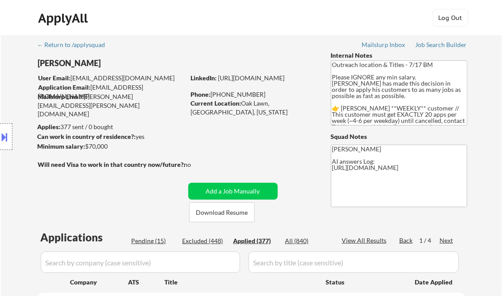
select select ""applied""
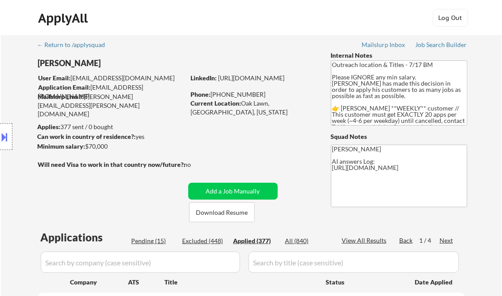
select select ""applied""
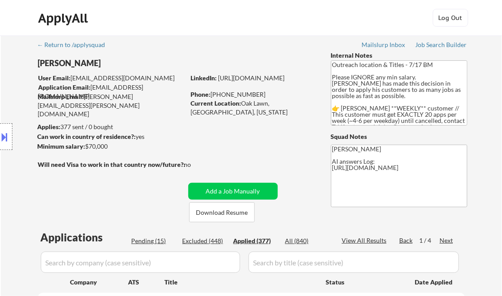
select select ""applied""
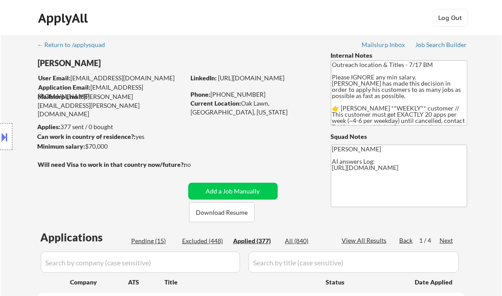
select select ""applied""
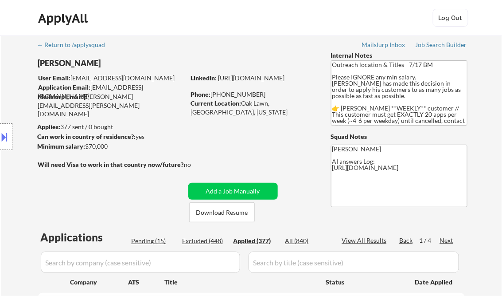
select select ""applied""
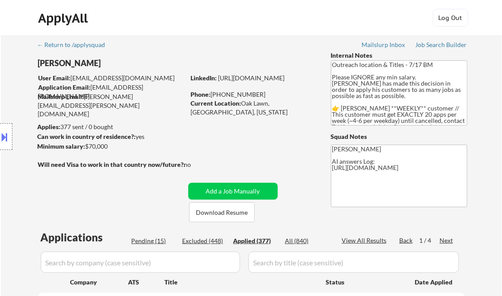
select select ""applied""
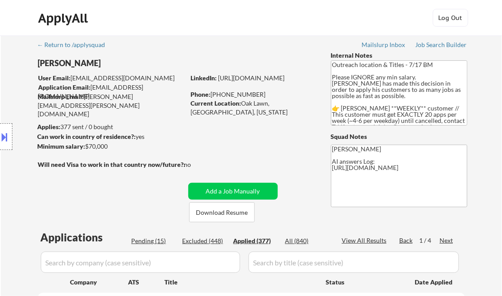
select select ""applied""
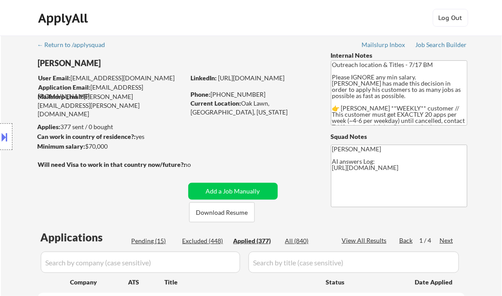
select select ""applied""
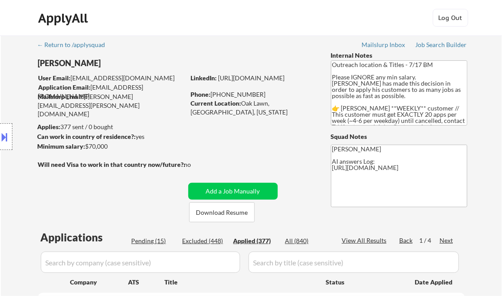
select select ""applied""
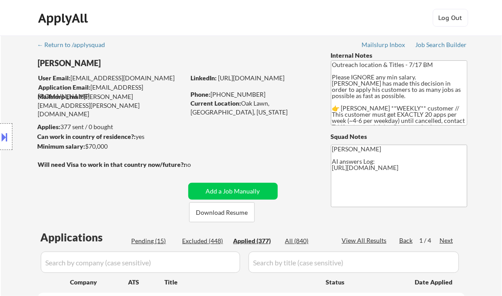
select select ""applied""
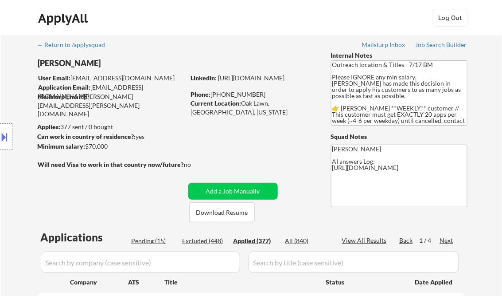
select select ""applied""
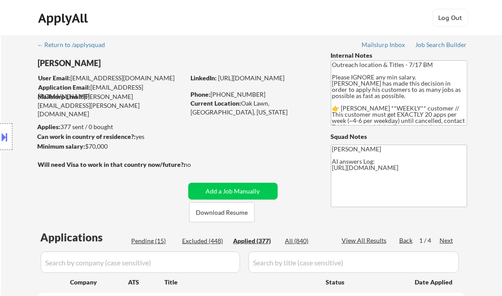
select select ""applied""
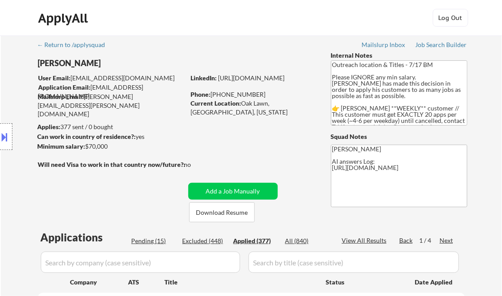
select select ""applied""
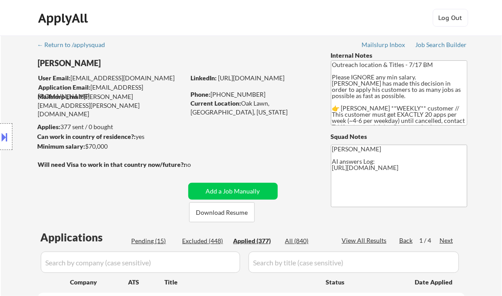
select select ""applied""
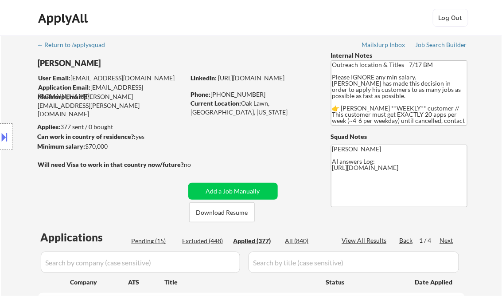
select select ""applied""
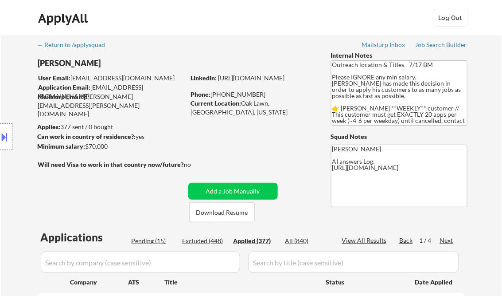
select select ""applied""
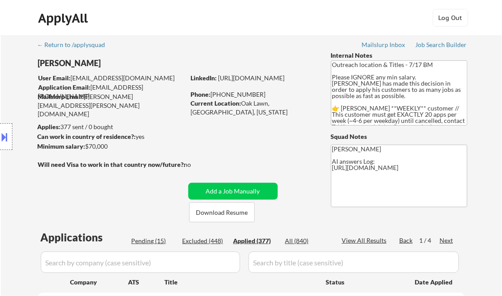
select select ""applied""
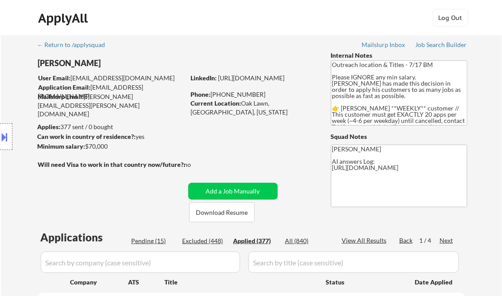
select select ""applied""
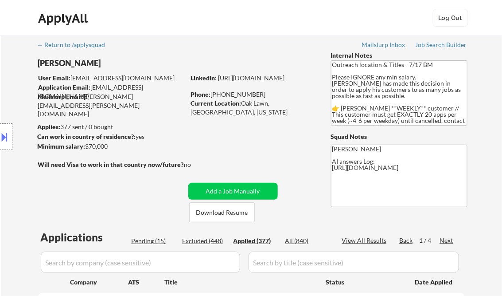
select select ""applied""
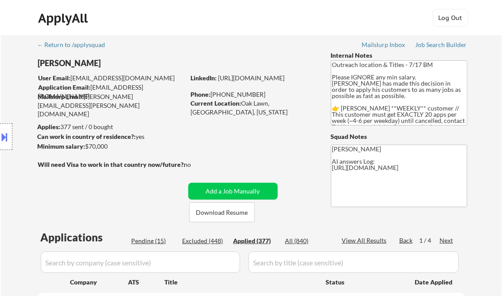
select select ""applied""
click at [353, 242] on div "View All Results" at bounding box center [365, 240] width 47 height 9
select select ""applied""
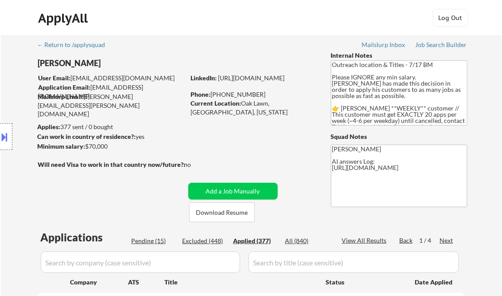
select select ""applied""
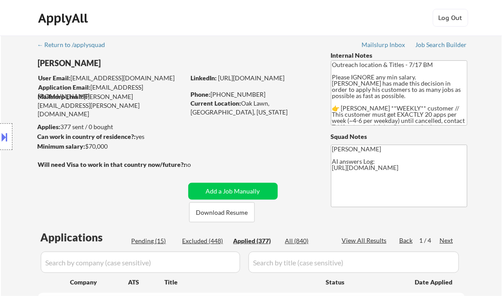
select select ""applied""
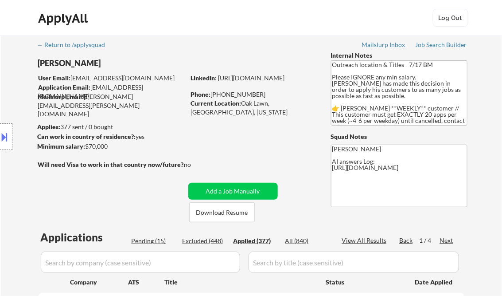
select select ""applied""
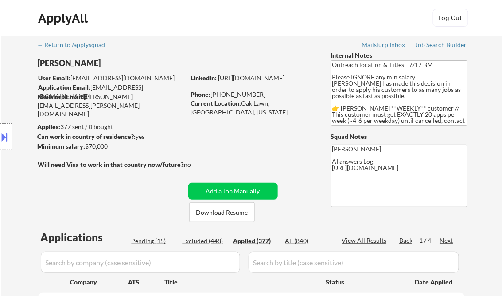
select select ""applied""
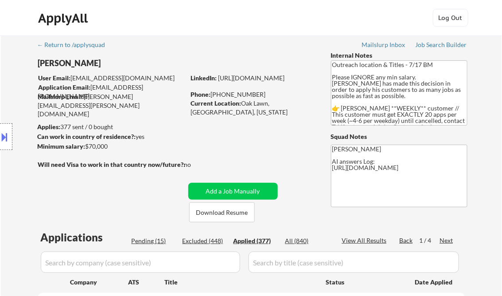
select select ""applied""
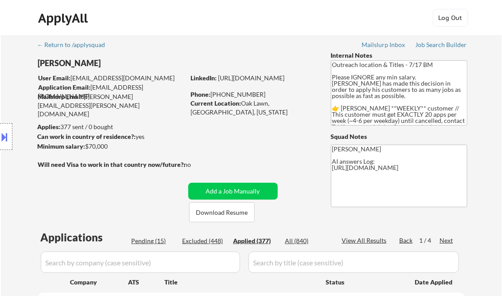
select select ""applied""
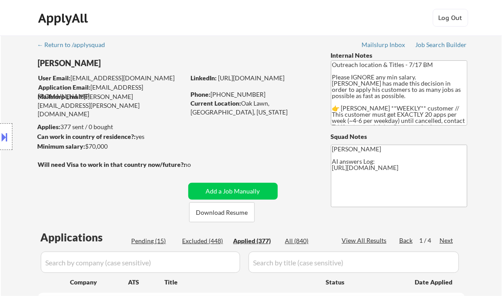
select select ""applied""
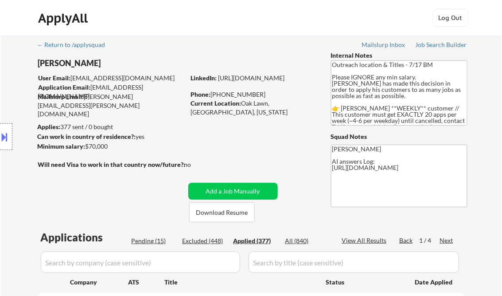
select select ""applied""
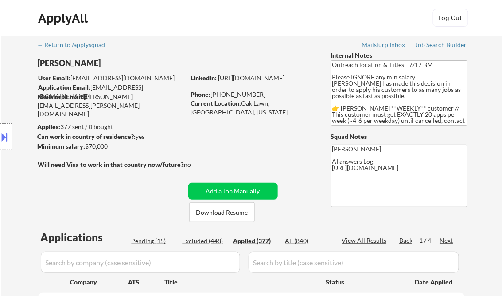
select select ""applied""
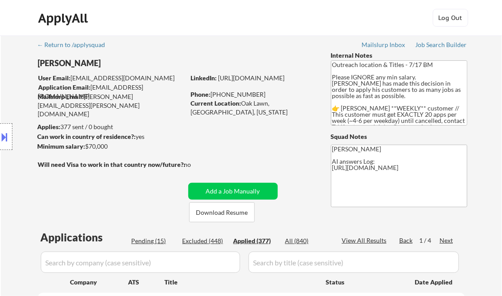
select select ""applied""
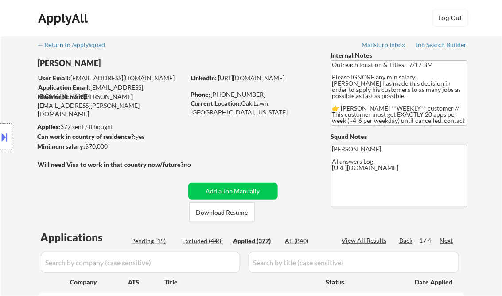
select select ""applied""
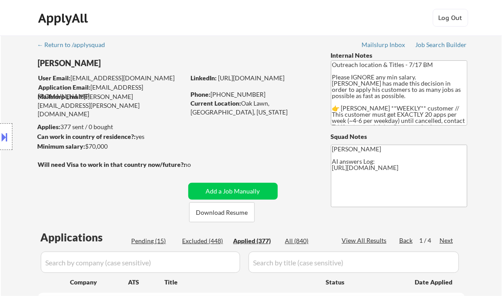
select select ""applied""
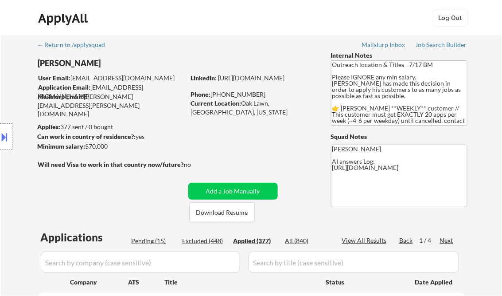
select select ""applied""
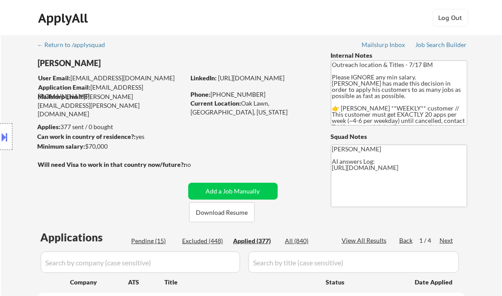
select select ""applied""
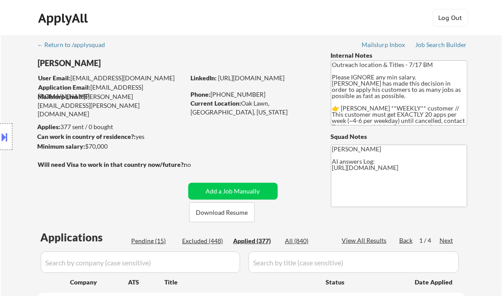
select select ""applied""
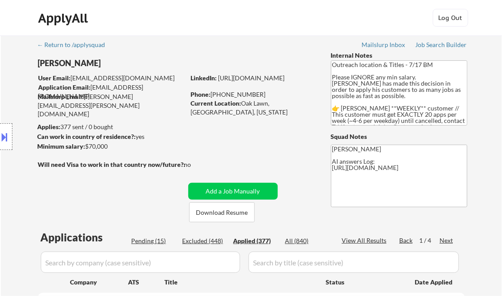
select select ""applied""
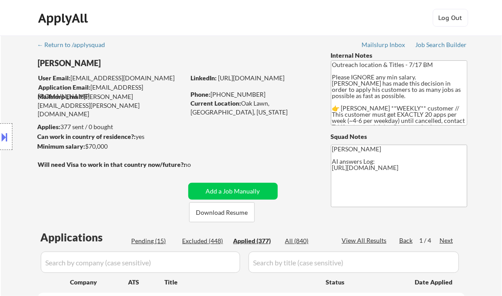
select select ""applied""
click at [366, 242] on div "View All Results" at bounding box center [365, 240] width 47 height 9
click at [373, 239] on div "Paginate Results" at bounding box center [365, 240] width 47 height 9
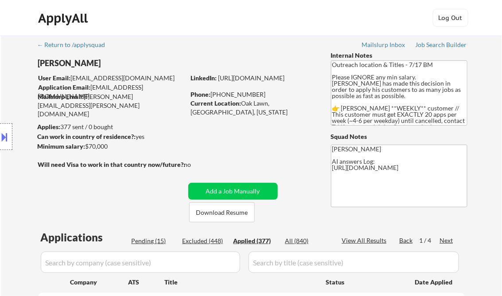
click at [367, 241] on div "View All Results" at bounding box center [365, 240] width 47 height 9
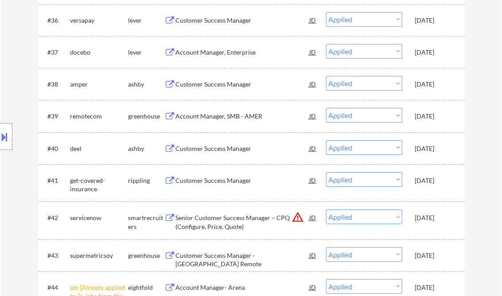
scroll to position [8062, 0]
